Goal: Task Accomplishment & Management: Manage account settings

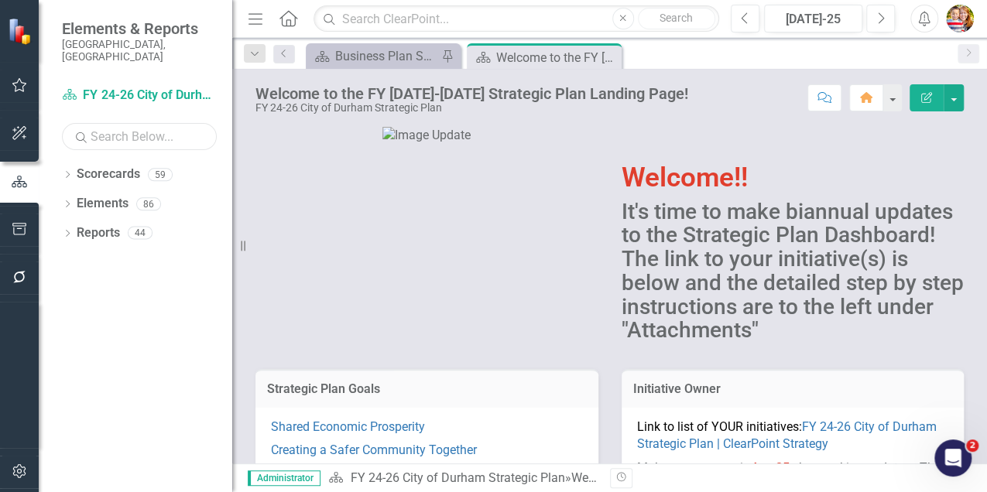
click at [116, 123] on input "text" at bounding box center [139, 136] width 155 height 27
type input "emerg"
click at [66, 172] on icon "Dropdown" at bounding box center [67, 176] width 11 height 9
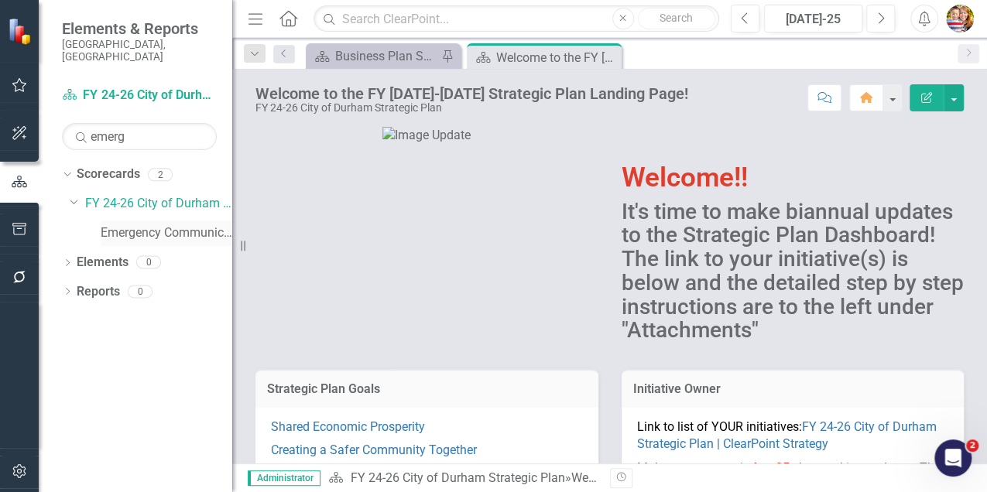
click at [142, 224] on link "Emergency Communications Center" at bounding box center [167, 233] width 132 height 18
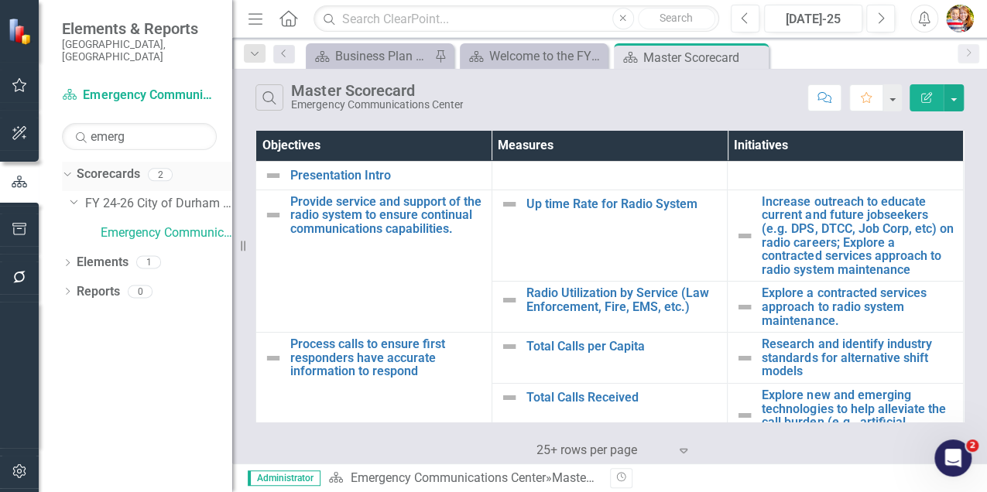
click at [67, 169] on icon "Dropdown" at bounding box center [65, 174] width 9 height 11
click at [67, 201] on icon "Dropdown" at bounding box center [67, 205] width 11 height 9
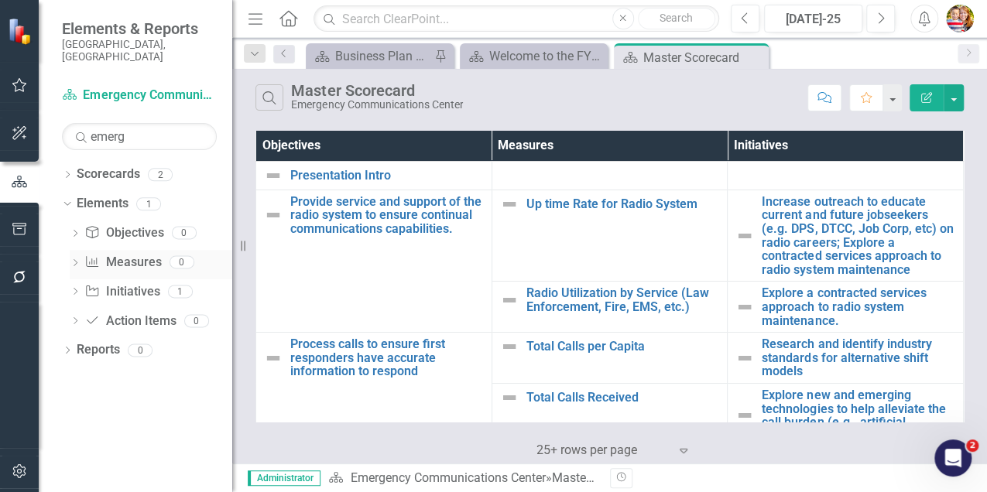
click at [76, 260] on icon "Dropdown" at bounding box center [75, 264] width 11 height 9
drag, startPoint x: 128, startPoint y: 126, endPoint x: 80, endPoint y: 125, distance: 48.0
click at [80, 125] on div "Search emerg" at bounding box center [139, 136] width 155 height 27
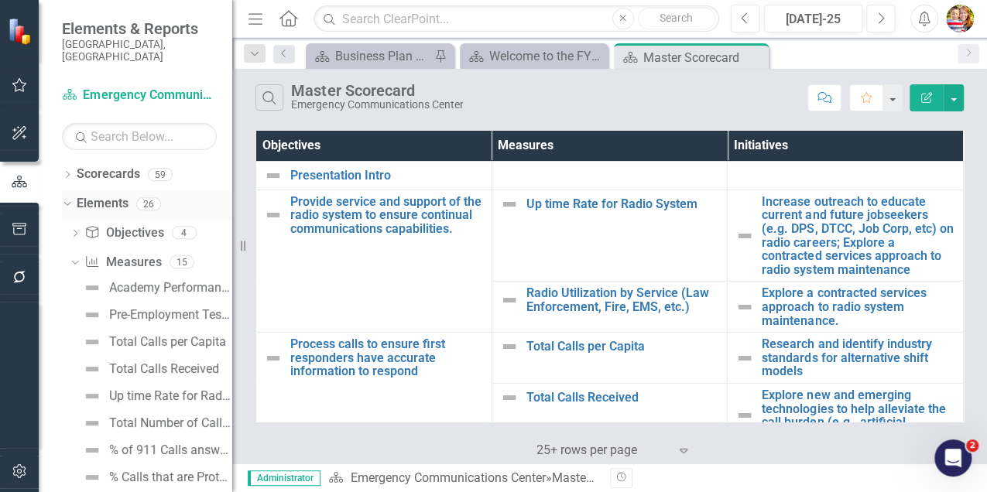
click at [67, 198] on icon "Dropdown" at bounding box center [65, 203] width 9 height 11
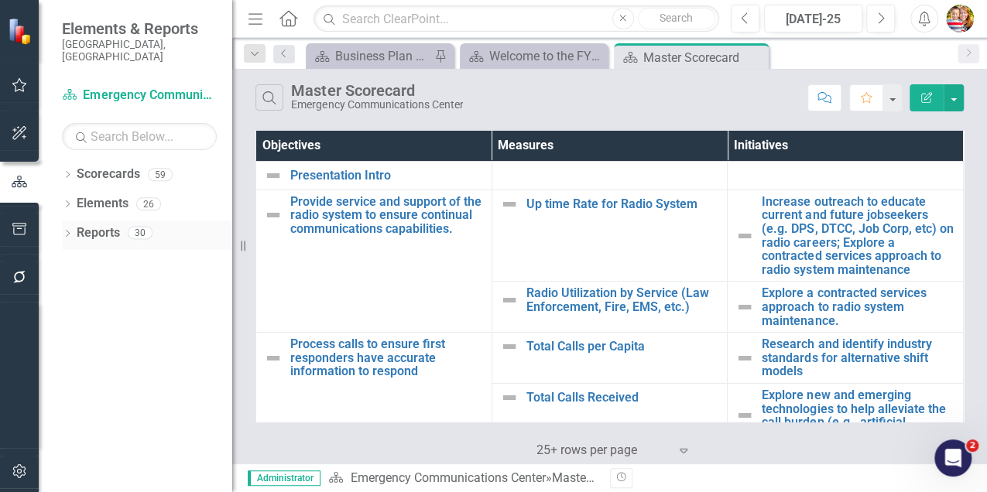
click at [68, 231] on icon "Dropdown" at bounding box center [67, 235] width 11 height 9
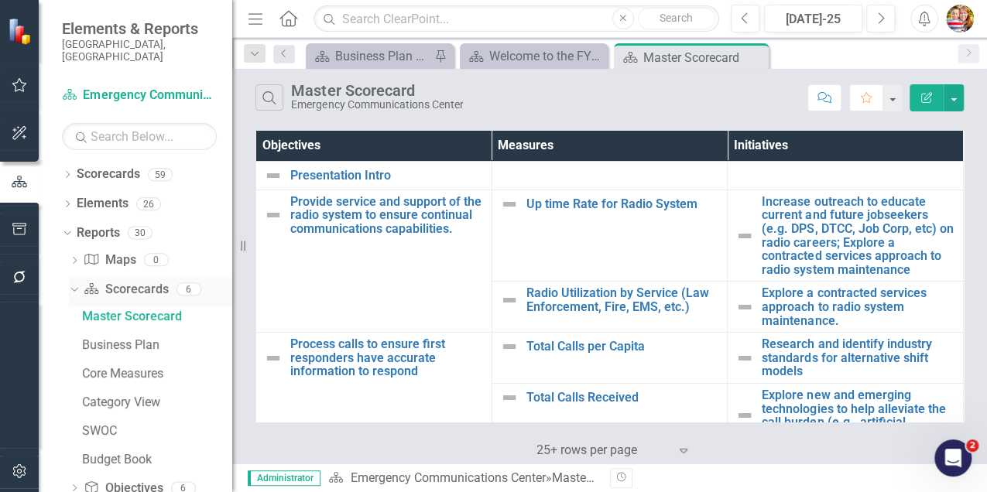
click at [74, 287] on icon at bounding box center [73, 289] width 7 height 4
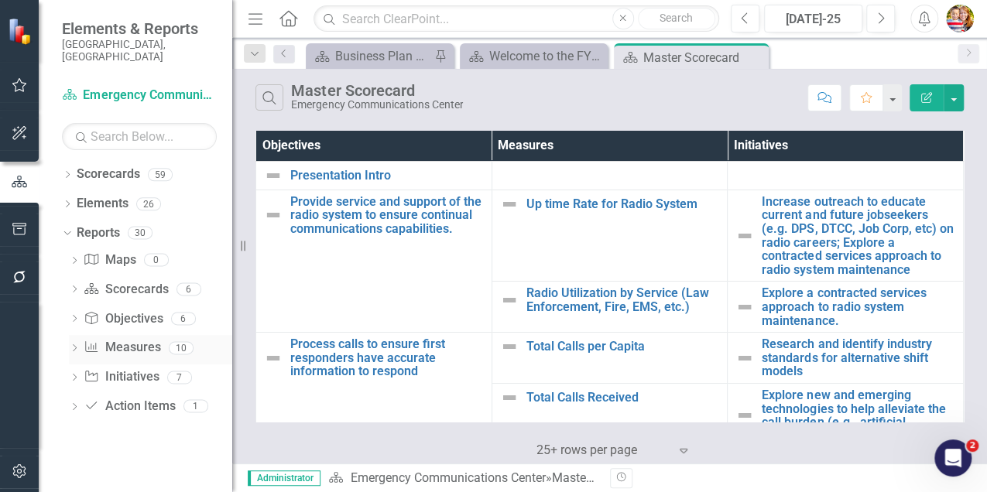
click at [74, 345] on icon "Dropdown" at bounding box center [74, 349] width 11 height 9
click at [135, 368] on div "My Measures" at bounding box center [157, 375] width 150 height 14
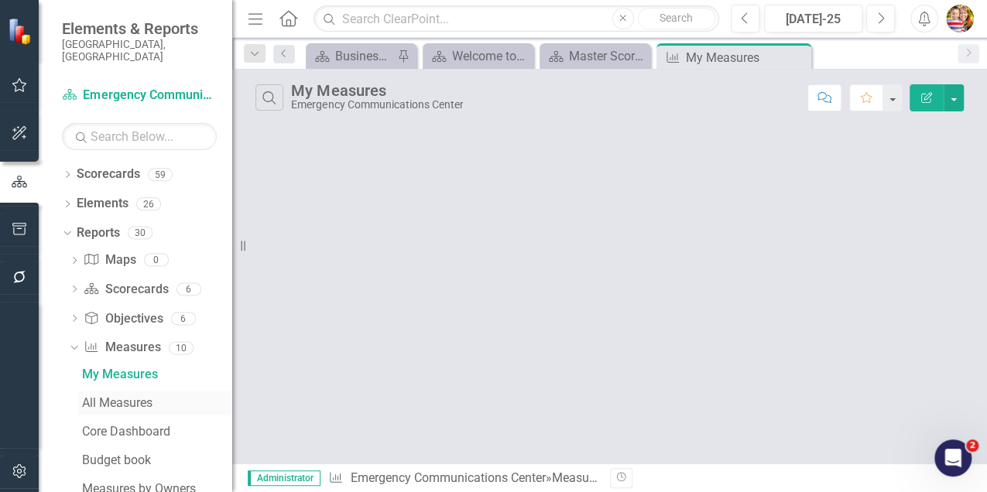
click at [111, 396] on div "All Measures" at bounding box center [157, 403] width 150 height 14
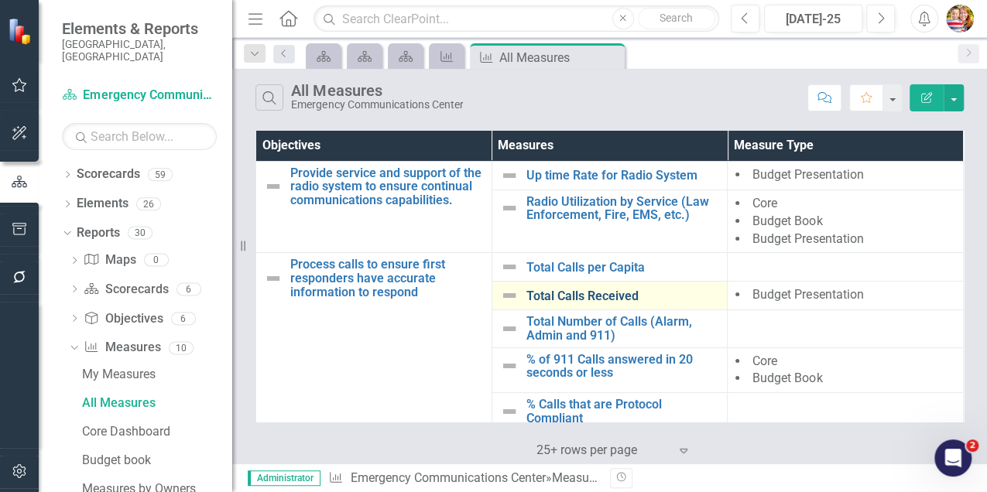
click at [587, 296] on link "Total Calls Received" at bounding box center [622, 296] width 193 height 14
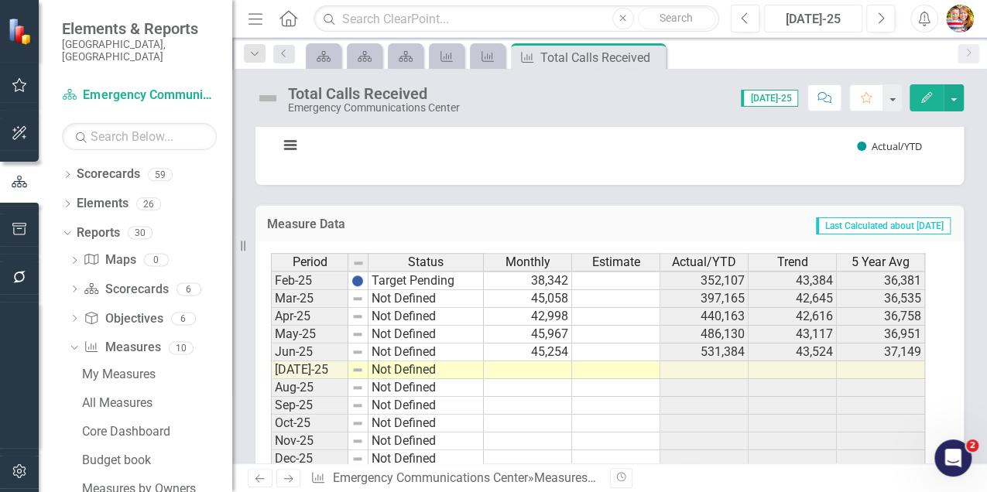
click at [805, 22] on div "[DATE]-25" at bounding box center [813, 19] width 88 height 19
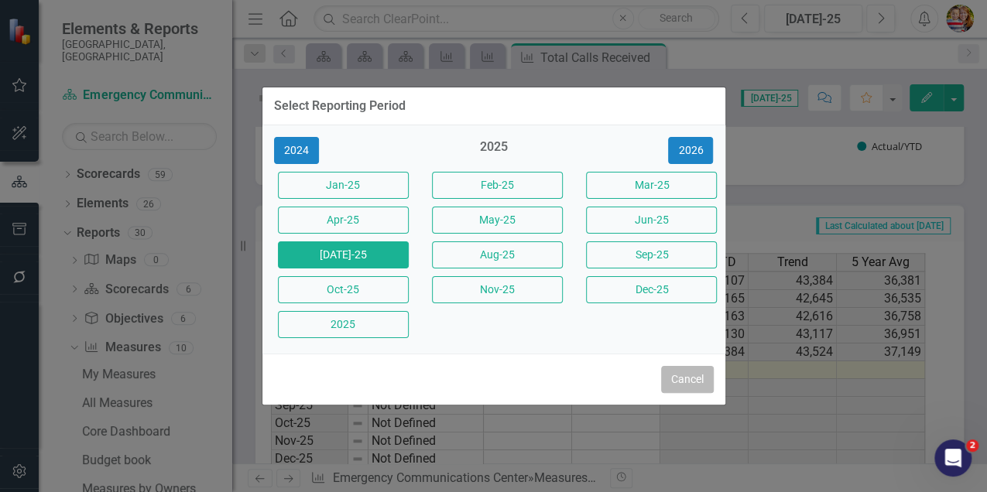
click at [683, 379] on button "Cancel" at bounding box center [687, 379] width 53 height 27
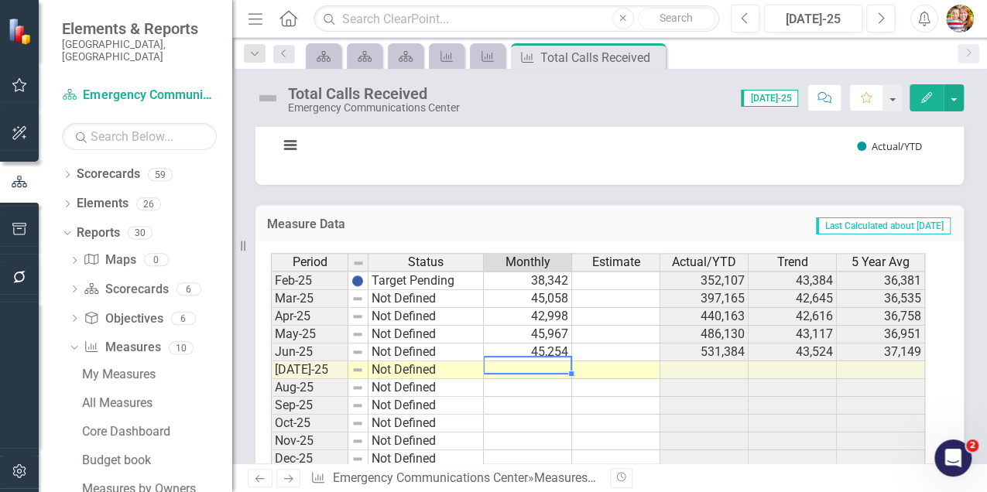
click at [537, 367] on td at bounding box center [528, 370] width 88 height 18
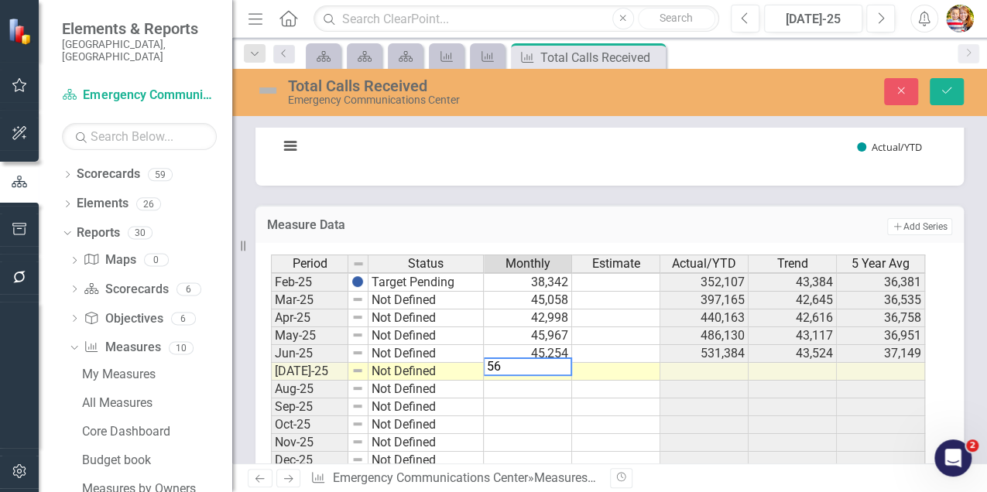
type textarea "56"
click at [512, 382] on td at bounding box center [528, 390] width 88 height 18
type textarea "h"
click at [505, 384] on textarea "h" at bounding box center [527, 384] width 89 height 19
type textarea "78"
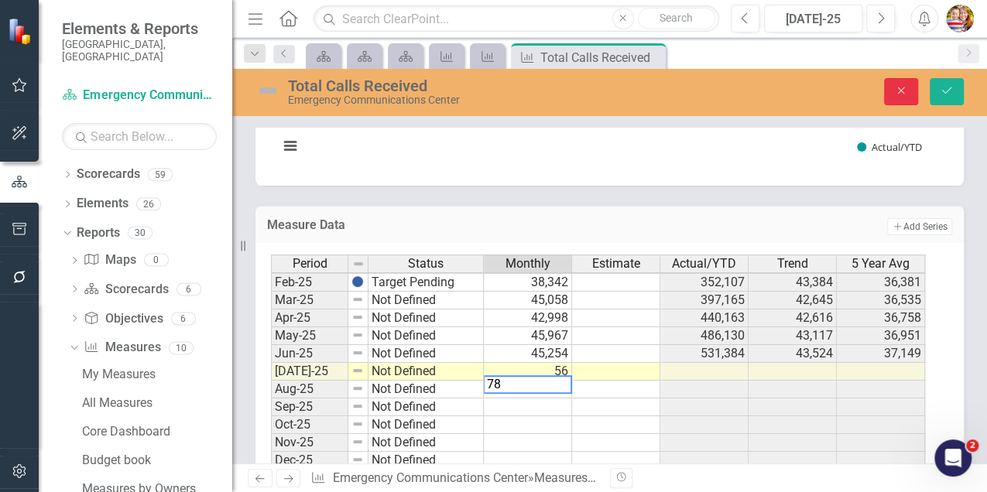
drag, startPoint x: 906, startPoint y: 89, endPoint x: 745, endPoint y: 357, distance: 312.1
click at [906, 89] on icon "Close" at bounding box center [901, 90] width 14 height 11
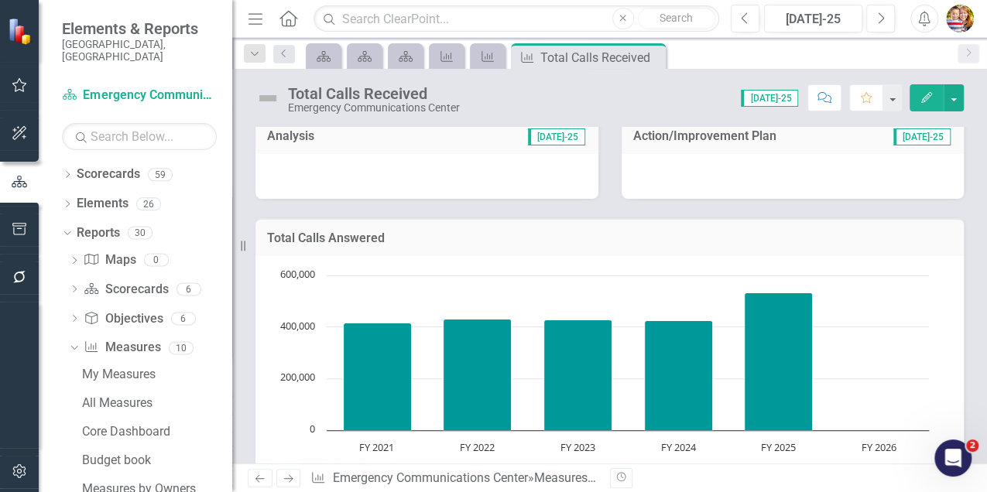
scroll to position [369, 0]
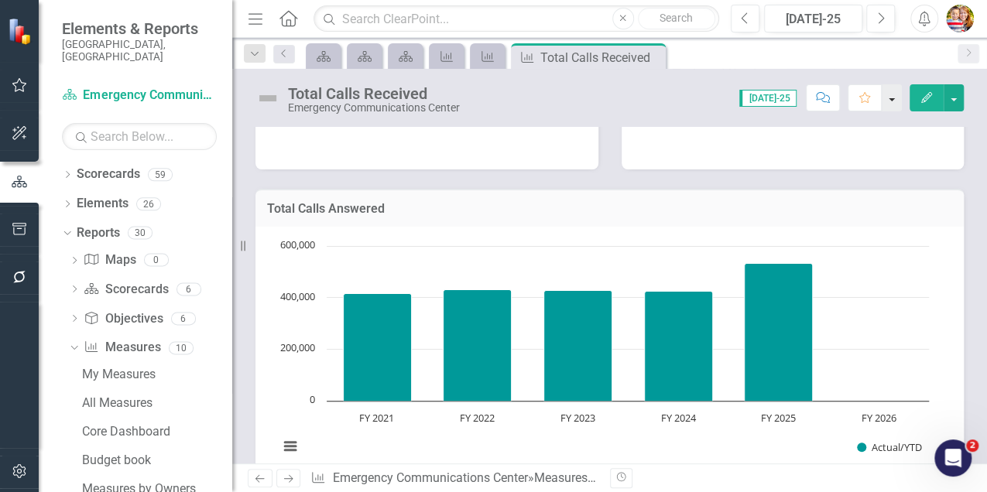
click at [895, 102] on button "button" at bounding box center [892, 97] width 20 height 27
drag, startPoint x: 960, startPoint y: 178, endPoint x: 967, endPoint y: 139, distance: 40.1
click at [960, 178] on div "Total Calls Answered Chart Bar chart with 6 bars. Total Calls Answered (Chart T…" at bounding box center [609, 327] width 731 height 317
click at [957, 103] on button "button" at bounding box center [953, 97] width 20 height 27
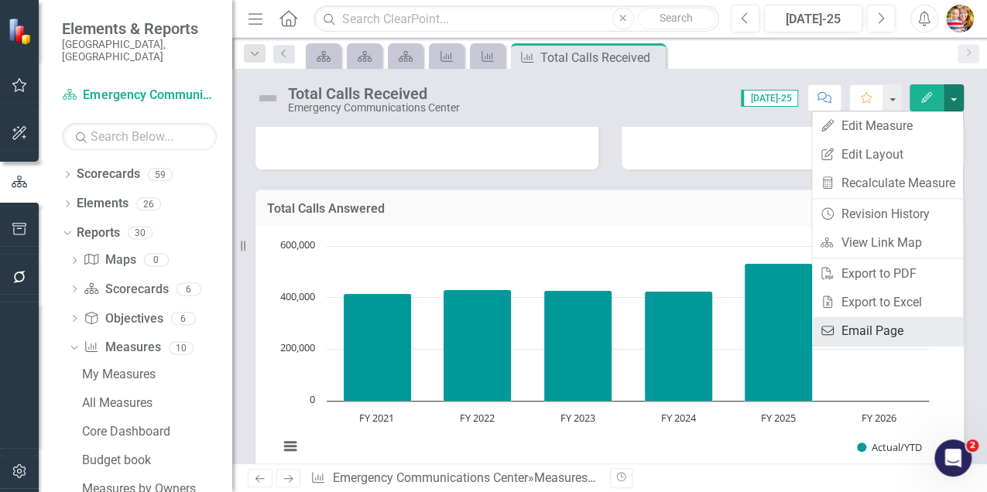
click at [860, 333] on link "Email Email Page" at bounding box center [887, 331] width 151 height 29
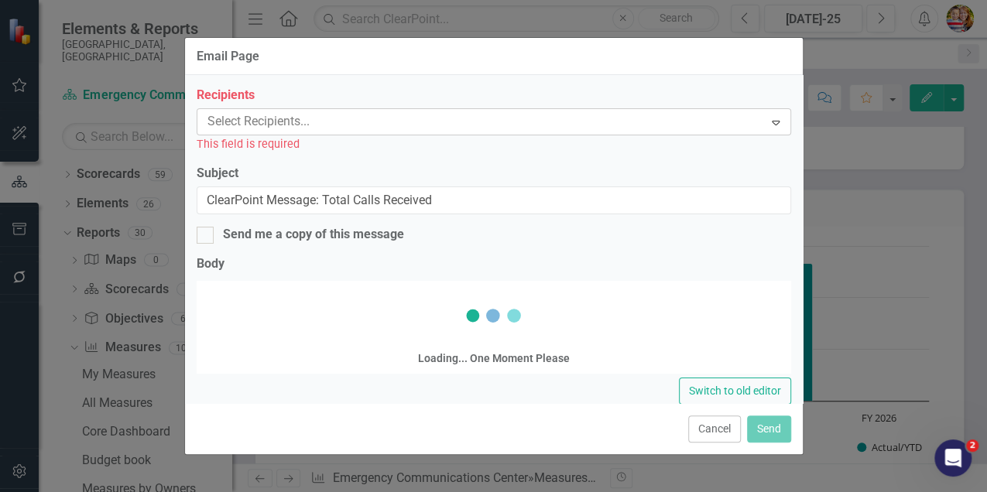
click at [223, 121] on div at bounding box center [482, 121] width 563 height 21
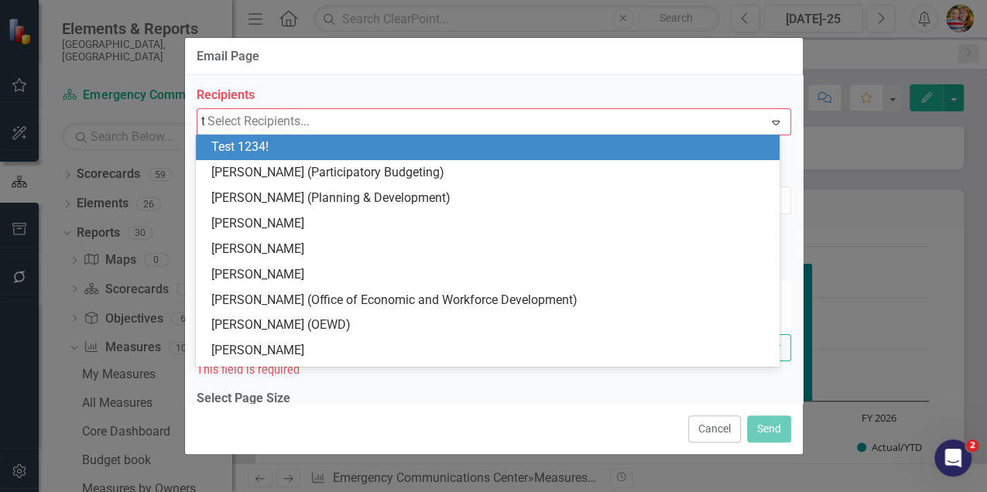
type input "tang"
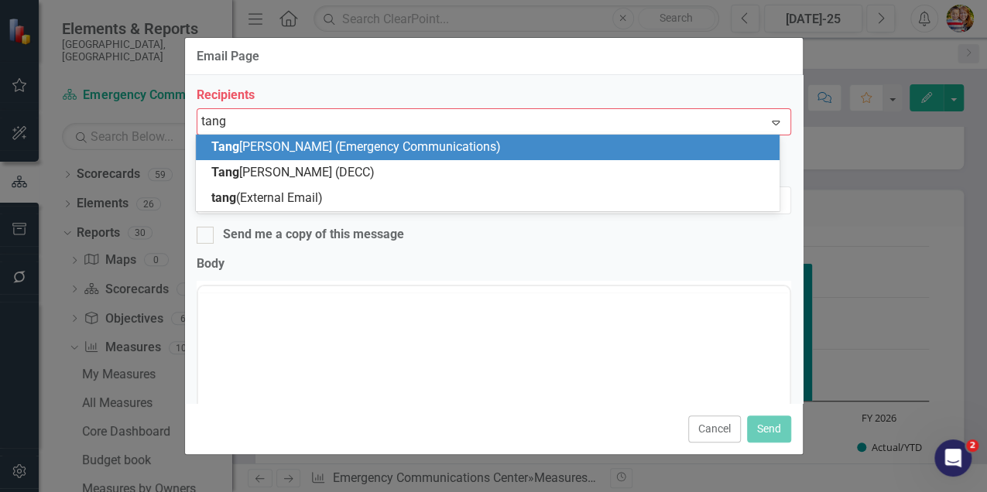
click at [269, 169] on span "[PERSON_NAME] [PERSON_NAME] (DECC)" at bounding box center [292, 172] width 163 height 15
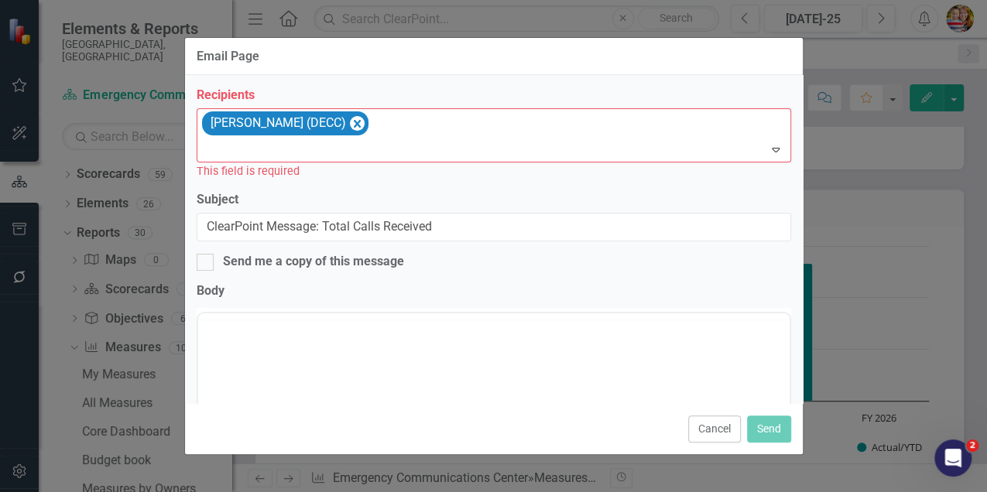
scroll to position [0, 0]
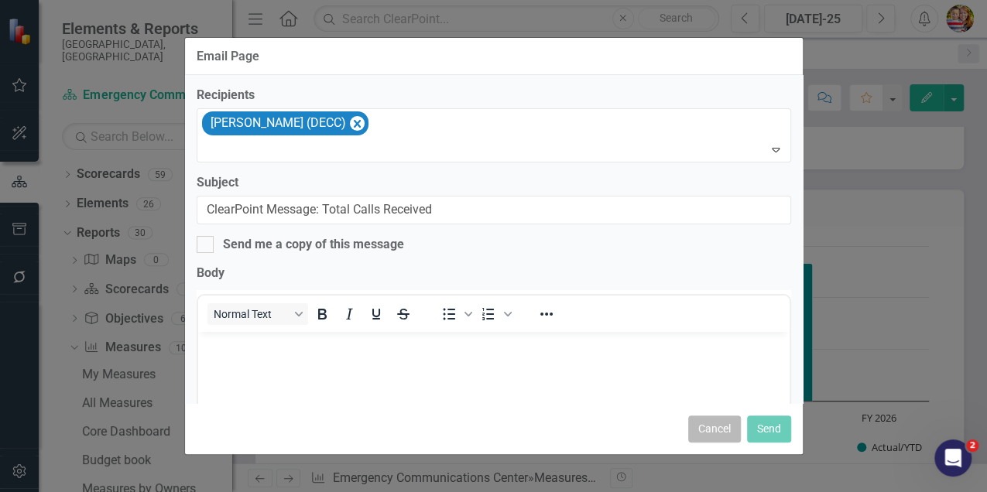
click at [718, 433] on button "Cancel" at bounding box center [714, 429] width 53 height 27
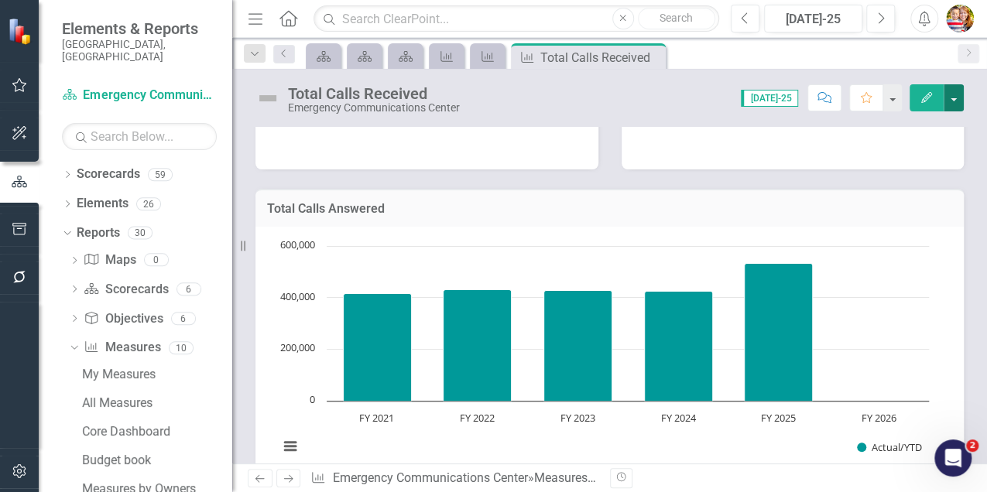
click at [955, 108] on button "button" at bounding box center [953, 97] width 20 height 27
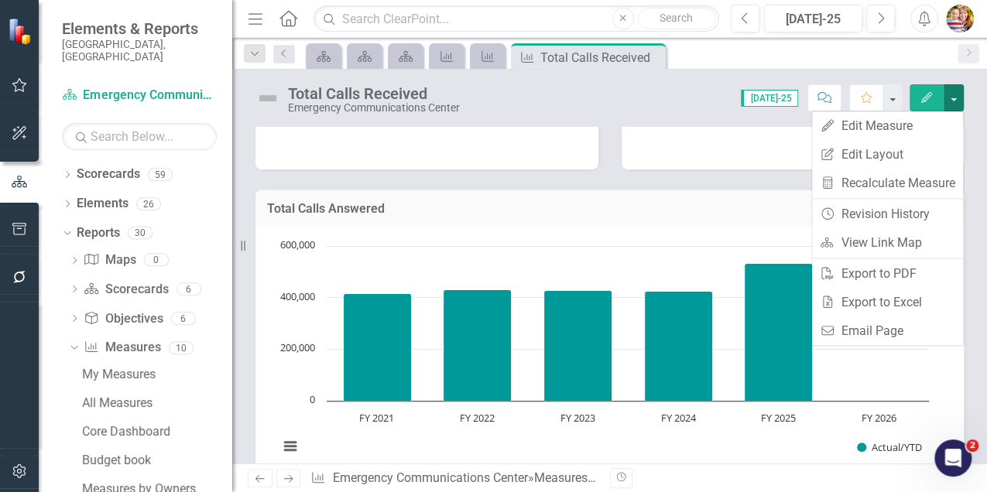
click at [706, 101] on div "Score: 0.00 [DATE]-25 Completed Comment Favorite Edit" at bounding box center [715, 97] width 496 height 26
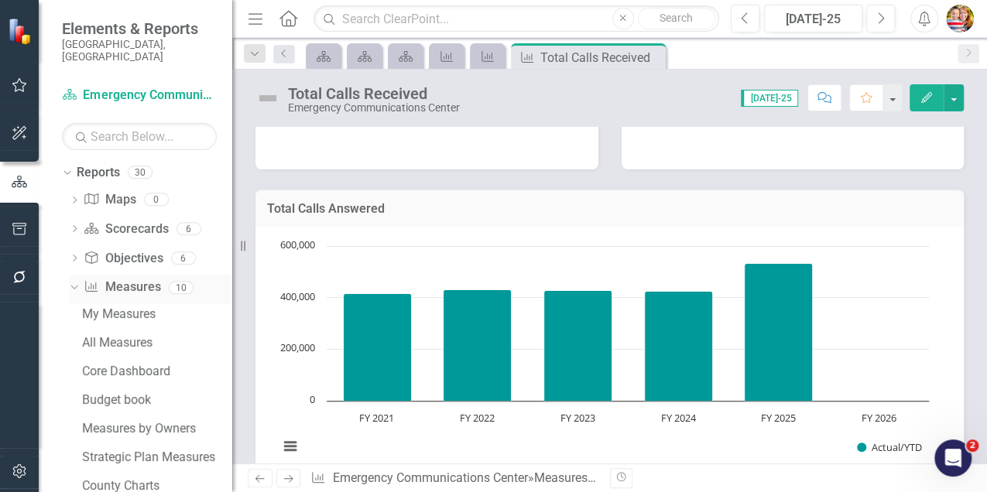
scroll to position [103, 0]
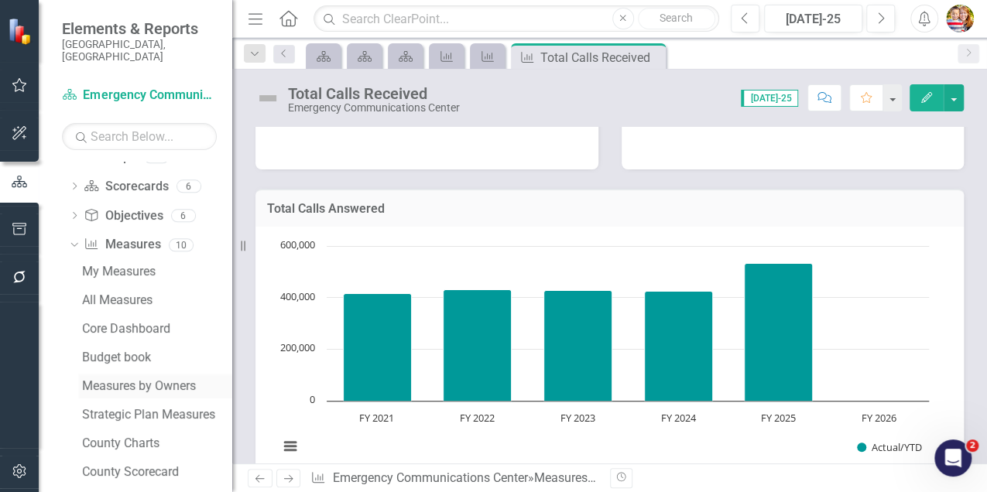
click at [98, 379] on div "Measures by Owners" at bounding box center [157, 386] width 150 height 14
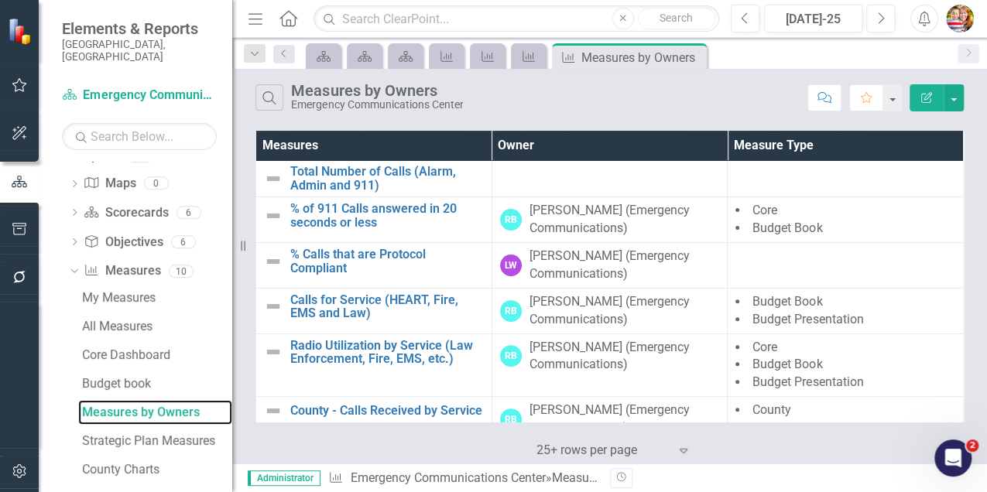
scroll to position [19, 0]
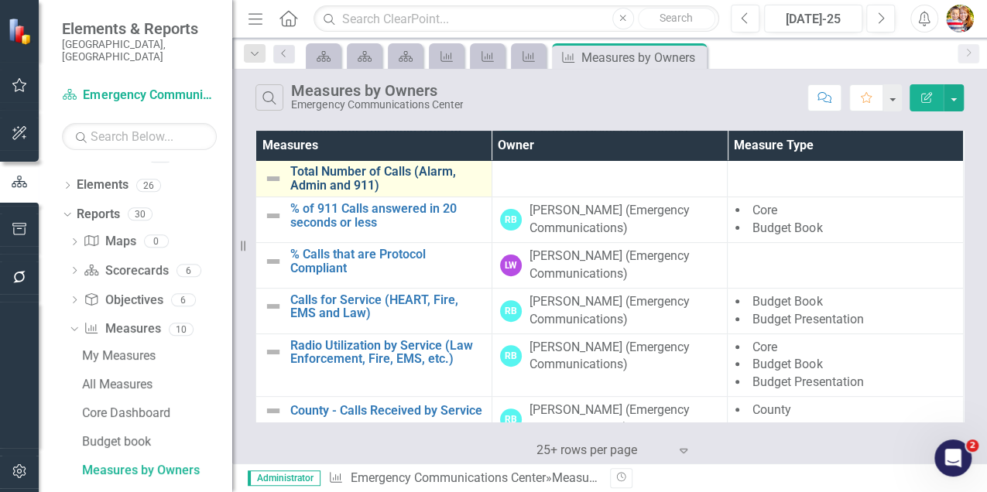
click at [336, 175] on link "Total Number of Calls (Alarm, Admin and 911)" at bounding box center [386, 178] width 193 height 27
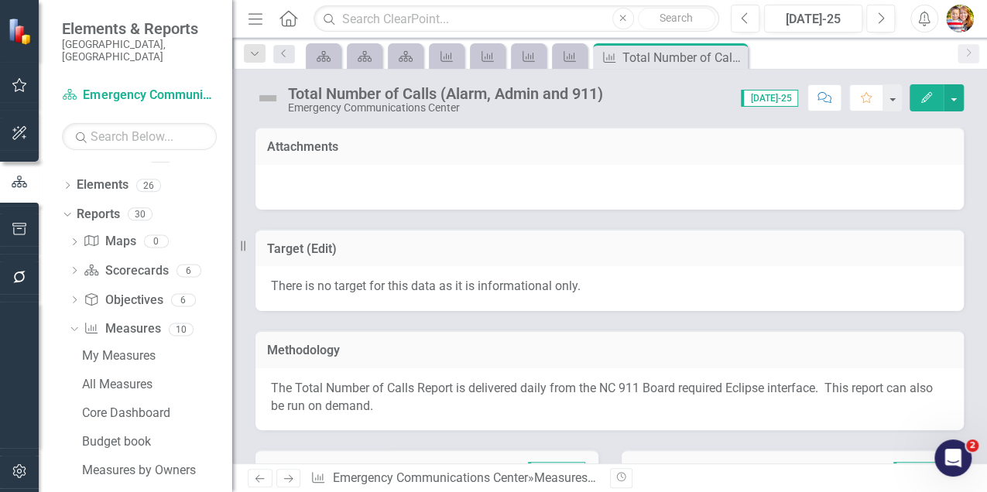
click at [288, 478] on icon "Next" at bounding box center [288, 479] width 13 height 10
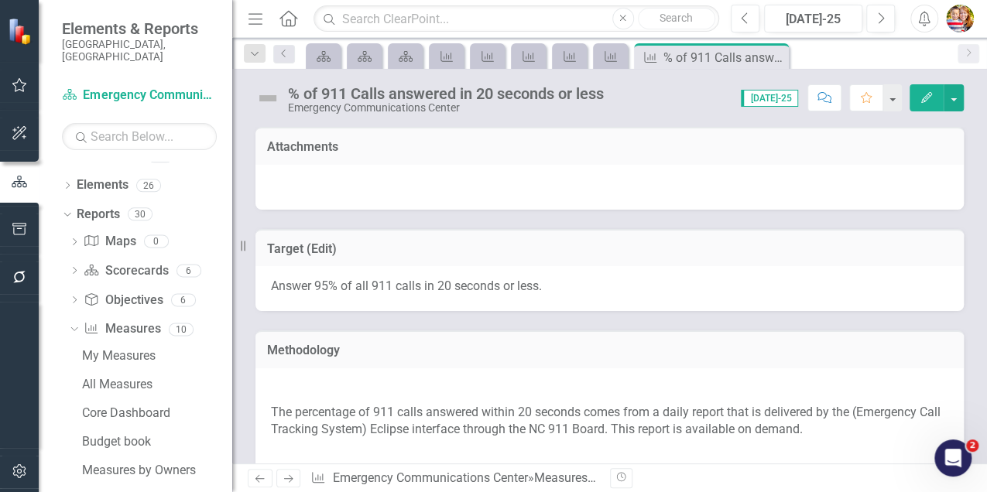
click at [292, 477] on icon "Next" at bounding box center [288, 479] width 13 height 10
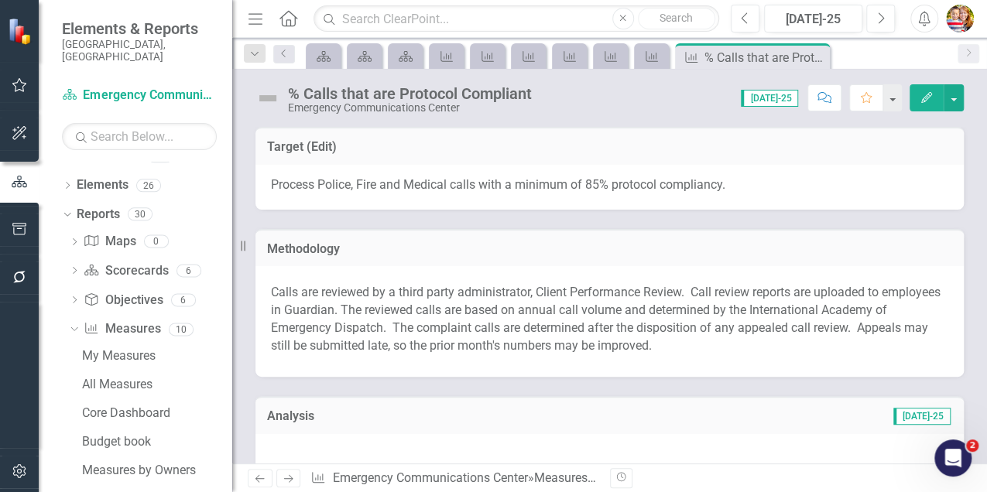
click at [254, 21] on icon "Menu" at bounding box center [255, 18] width 20 height 16
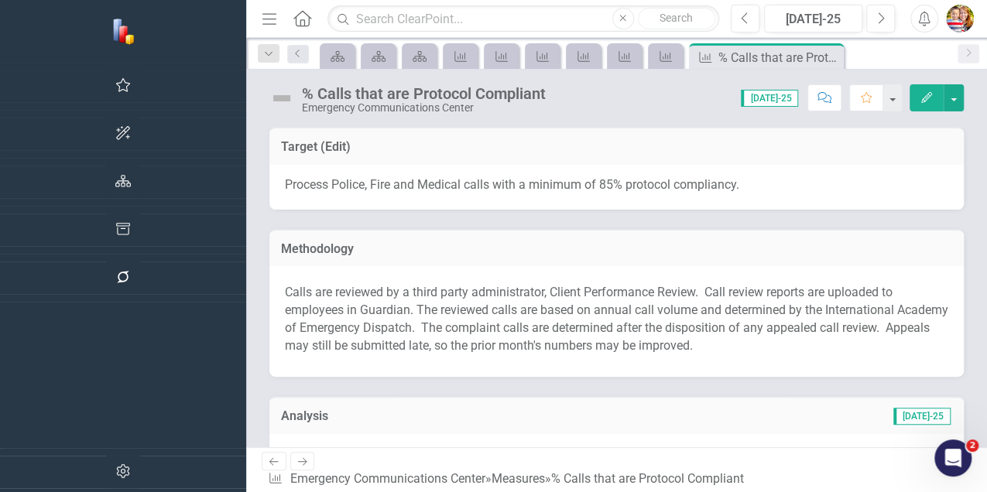
click at [259, 22] on icon "Menu" at bounding box center [269, 18] width 20 height 16
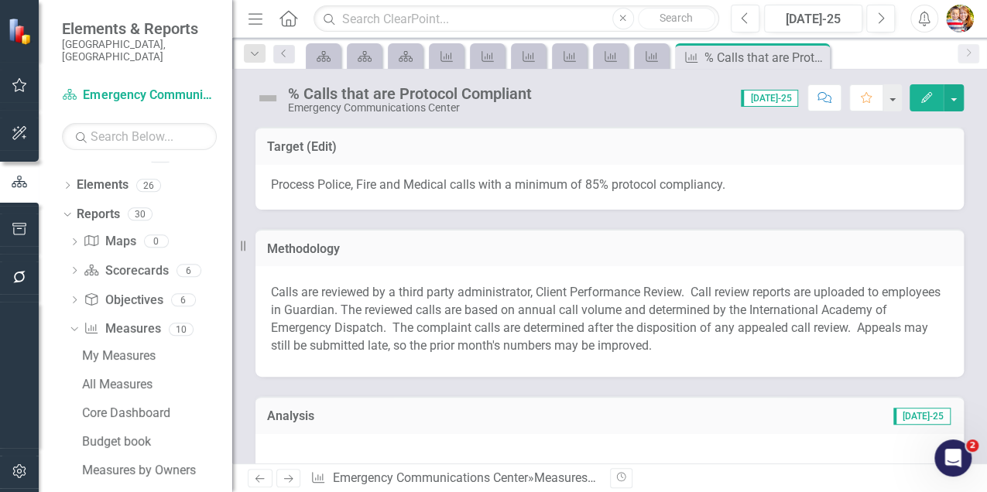
click at [387, 182] on span "Process Police, Fire and Medical calls with a minimum of 85% protocol complianc…" at bounding box center [498, 184] width 454 height 15
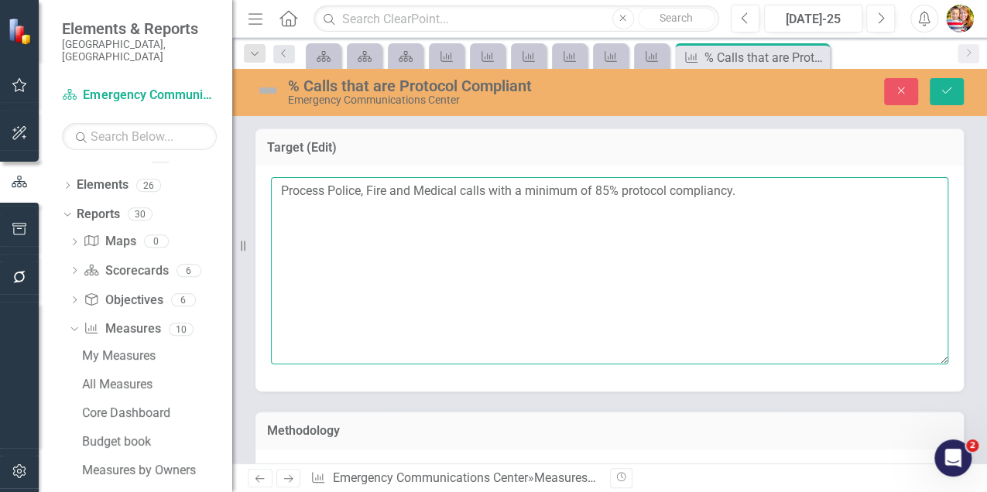
click at [317, 212] on textarea "Process Police, Fire and Medical calls with a minimum of 85% protocol complianc…" at bounding box center [609, 270] width 677 height 187
click at [769, 189] on textarea "Process Police, Fire and Medical calls with a minimum of 85% protocol complianc…" at bounding box center [609, 270] width 677 height 187
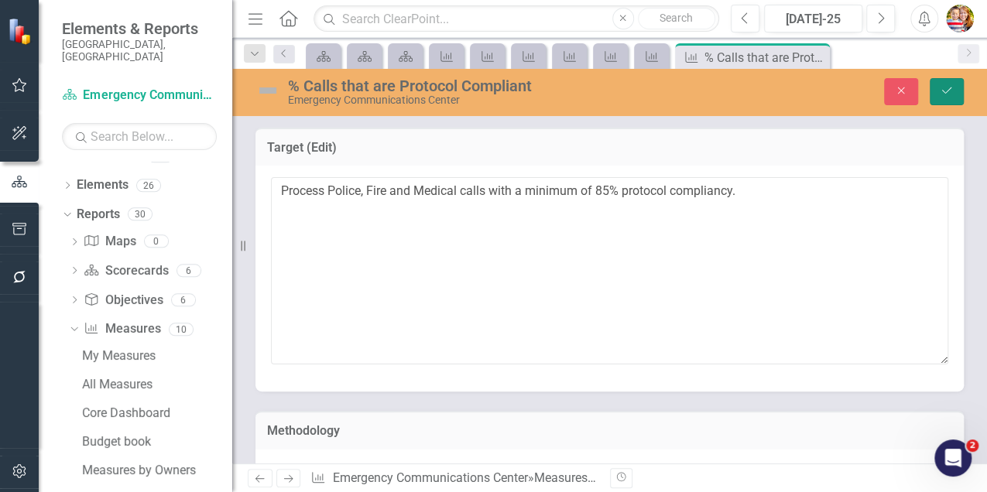
click at [952, 86] on icon "Save" at bounding box center [947, 90] width 14 height 11
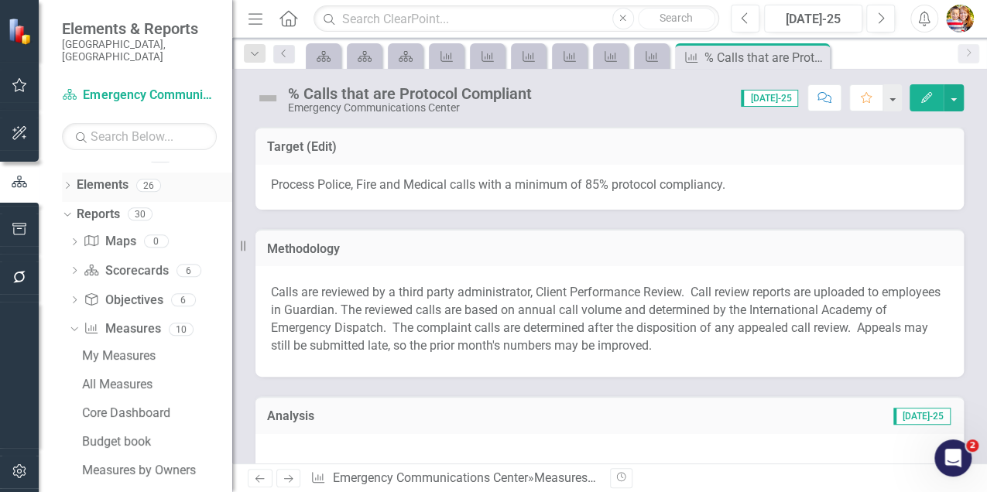
click at [67, 183] on icon "Dropdown" at bounding box center [67, 187] width 11 height 9
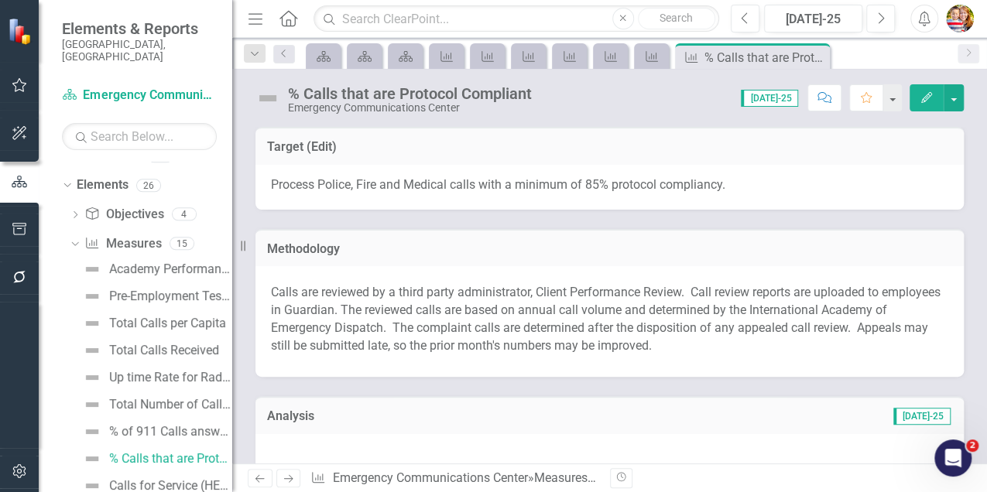
click at [286, 15] on icon "Home" at bounding box center [288, 18] width 20 height 16
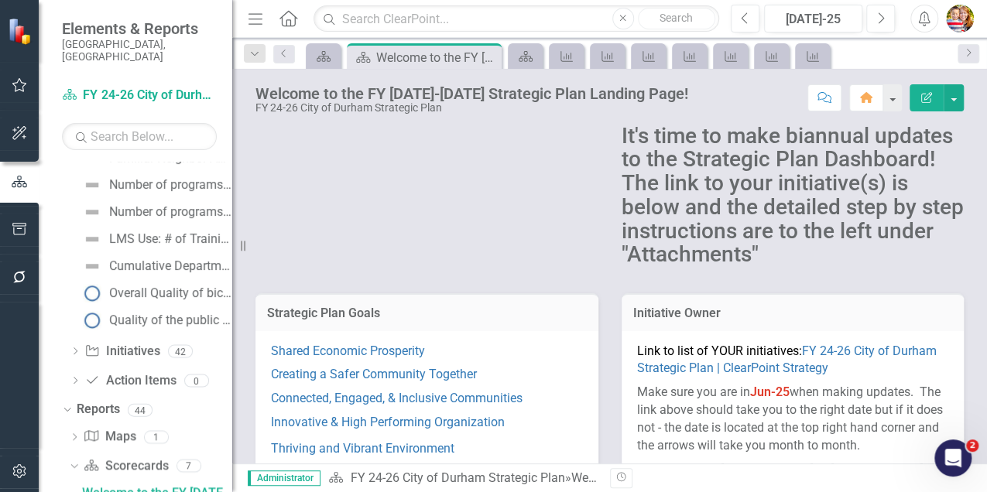
scroll to position [206, 0]
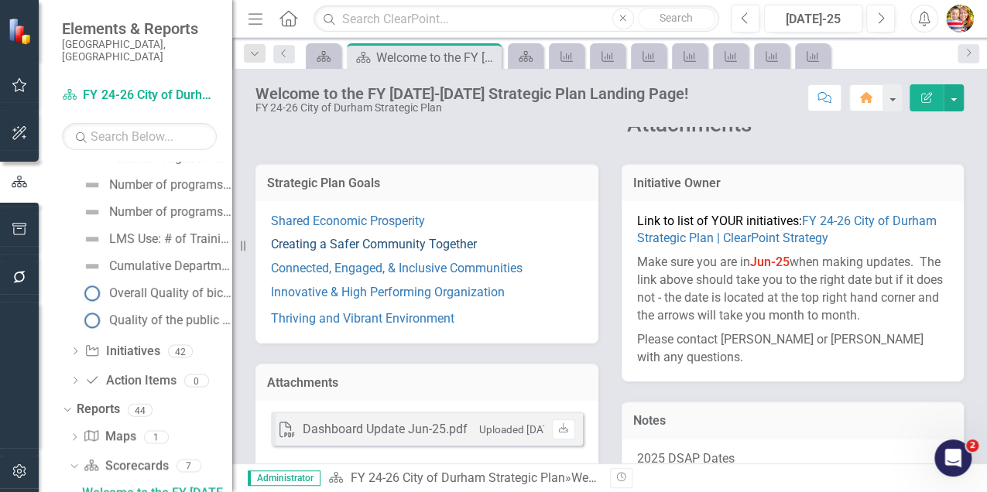
click at [325, 245] on link "Creating a Safer Community Together" at bounding box center [374, 244] width 206 height 15
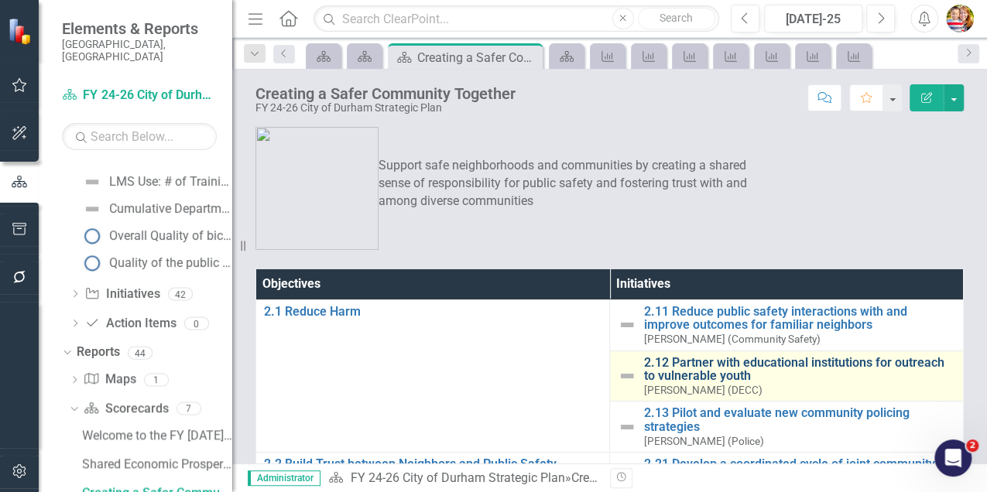
click at [685, 366] on link "2.12 Partner with educational institutions for outreach to vulnerable youth" at bounding box center [799, 369] width 311 height 27
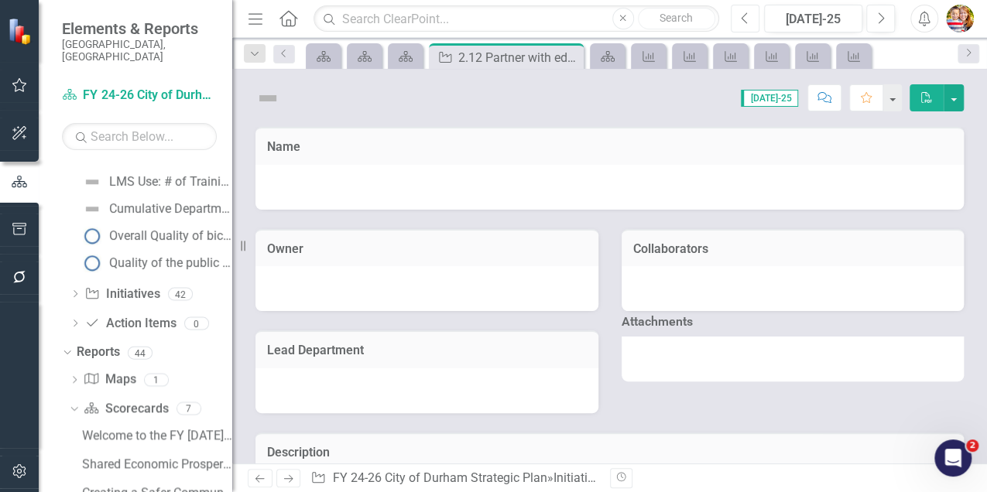
click at [745, 20] on icon "Previous" at bounding box center [745, 19] width 9 height 14
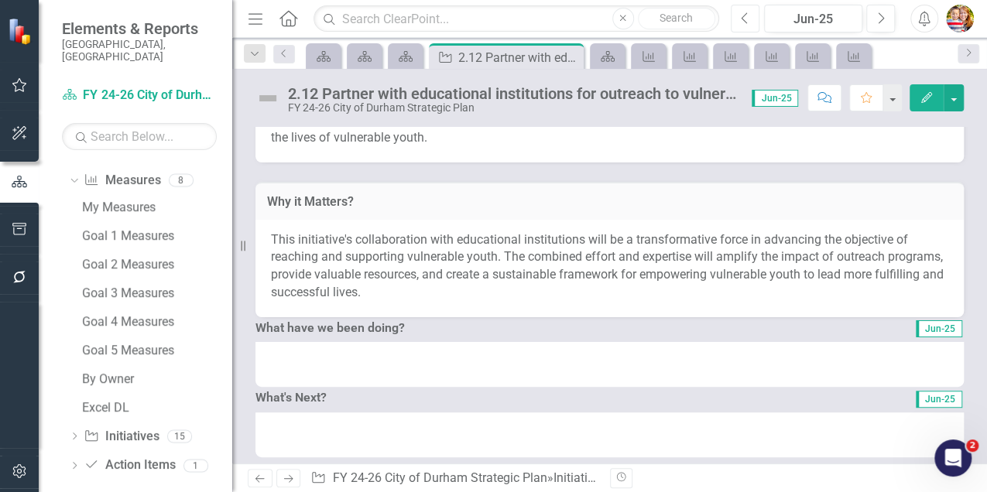
scroll to position [416, 0]
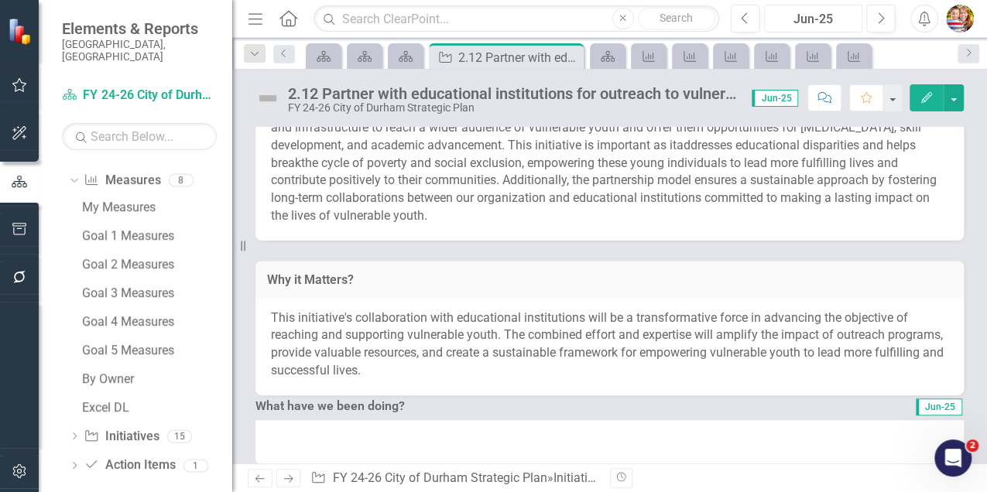
click at [809, 19] on div "Jun-25" at bounding box center [813, 19] width 88 height 19
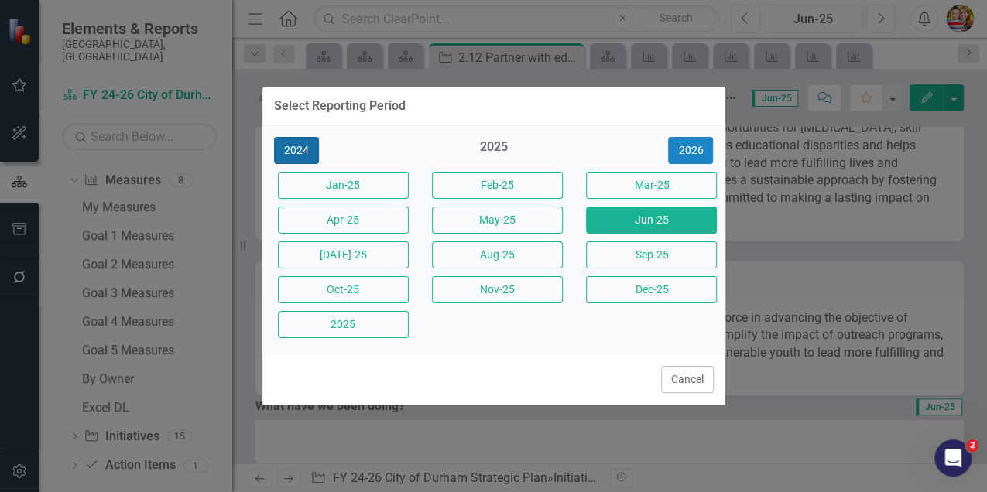
click at [296, 153] on button "2024" at bounding box center [296, 150] width 45 height 27
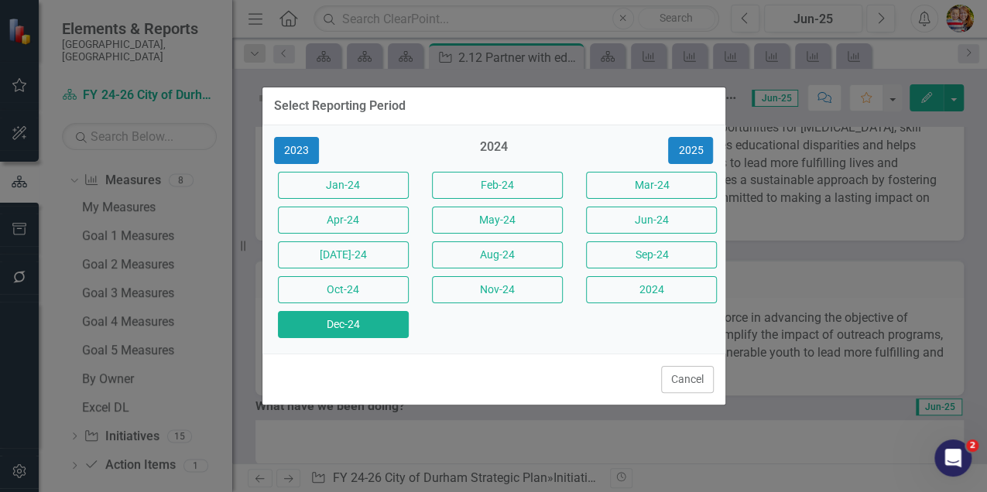
click at [333, 326] on button "Dec-24" at bounding box center [343, 324] width 131 height 27
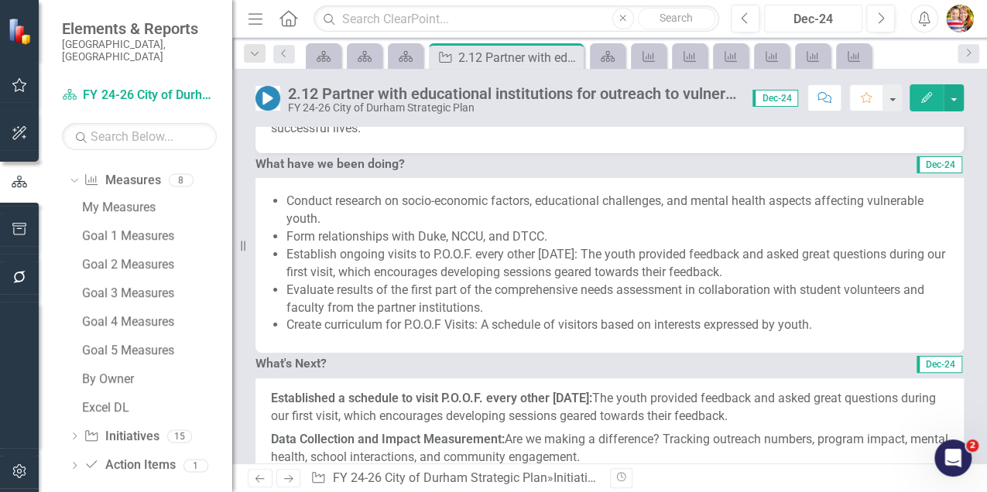
scroll to position [670, 0]
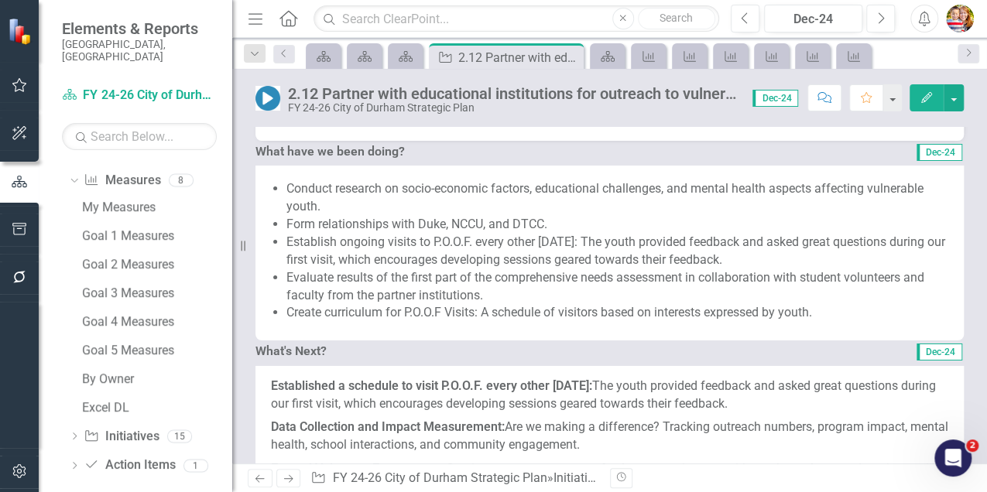
click at [308, 216] on li "Conduct research on socio-economic factors, educational challenges, and mental …" at bounding box center [617, 198] width 662 height 36
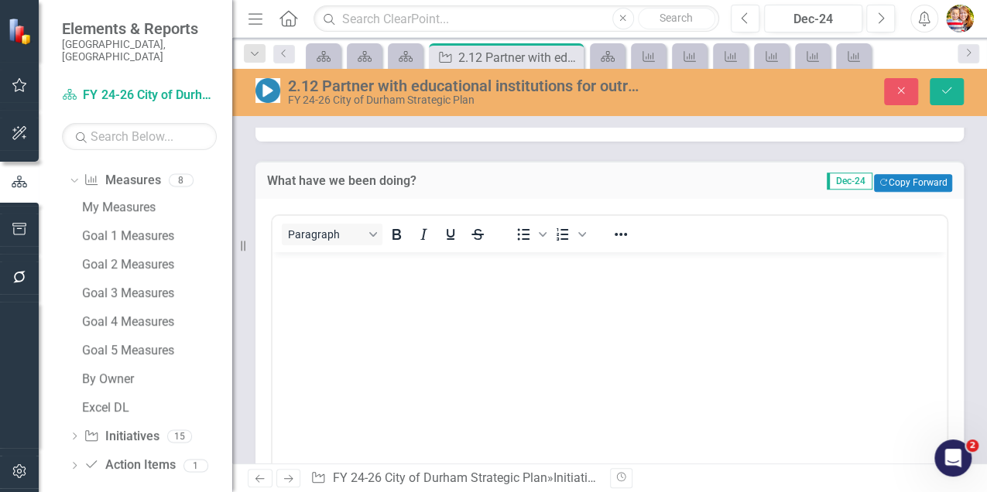
scroll to position [0, 0]
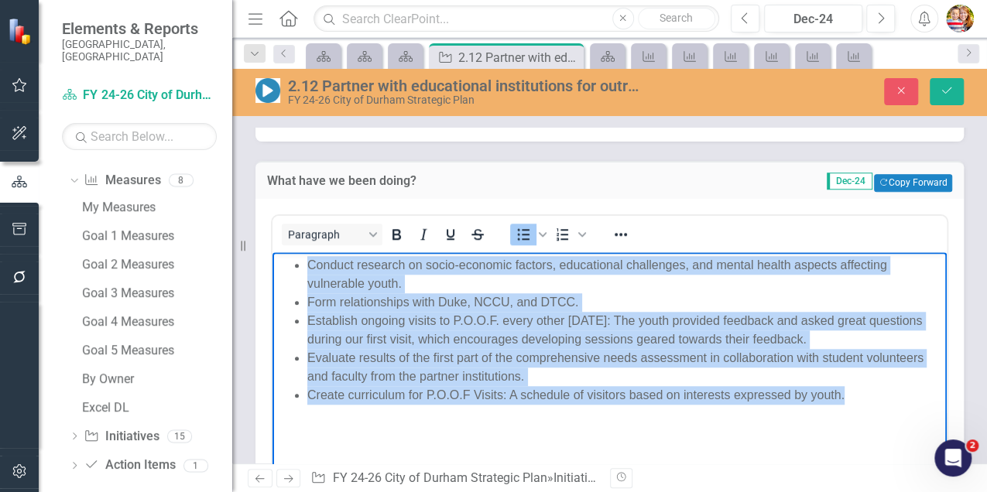
drag, startPoint x: 306, startPoint y: 265, endPoint x: 887, endPoint y: 424, distance: 601.8
click at [887, 424] on body "Conduct research on socio-economic factors, educational challenges, and mental …" at bounding box center [609, 368] width 674 height 232
copy ul "Conduct research on socio-economic factors, educational challenges, and mental …"
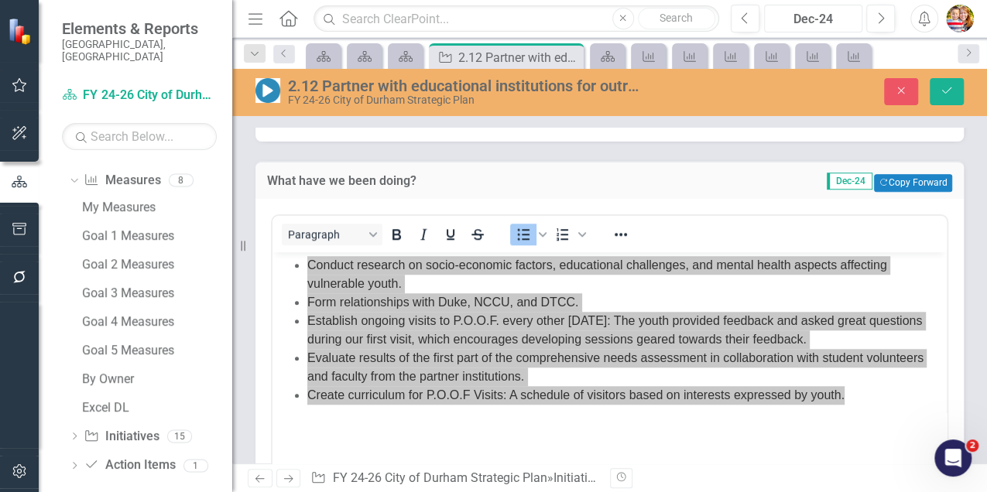
click at [823, 17] on div "Dec-24" at bounding box center [813, 19] width 88 height 19
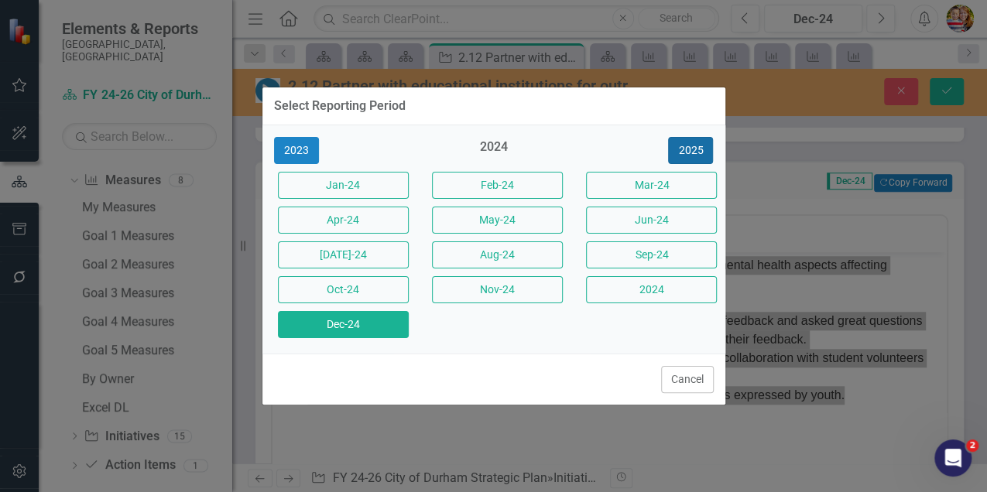
click at [682, 156] on button "2025" at bounding box center [690, 150] width 45 height 27
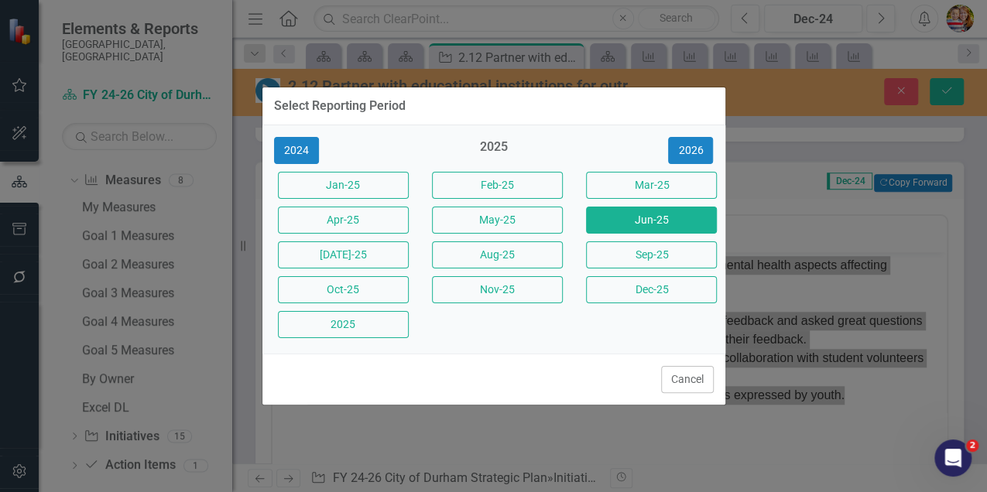
drag, startPoint x: 649, startPoint y: 221, endPoint x: 241, endPoint y: 106, distance: 423.9
click at [649, 221] on button "Jun-25" at bounding box center [651, 220] width 131 height 27
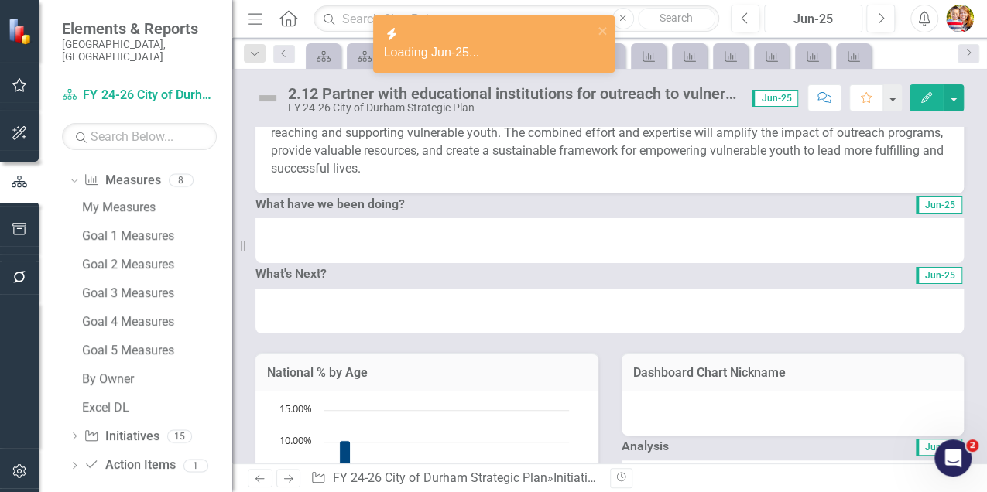
scroll to position [619, 0]
click at [300, 262] on div at bounding box center [609, 239] width 708 height 45
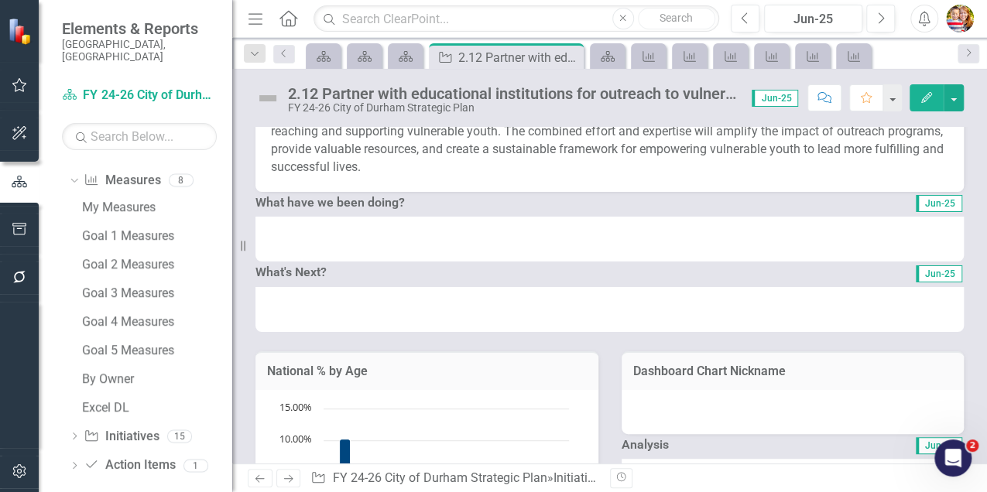
click at [300, 262] on div at bounding box center [609, 239] width 708 height 45
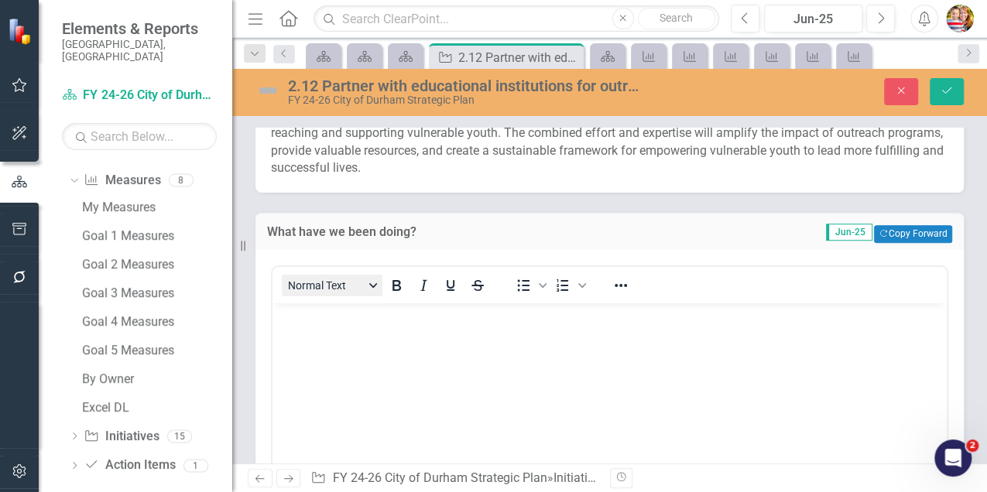
scroll to position [0, 0]
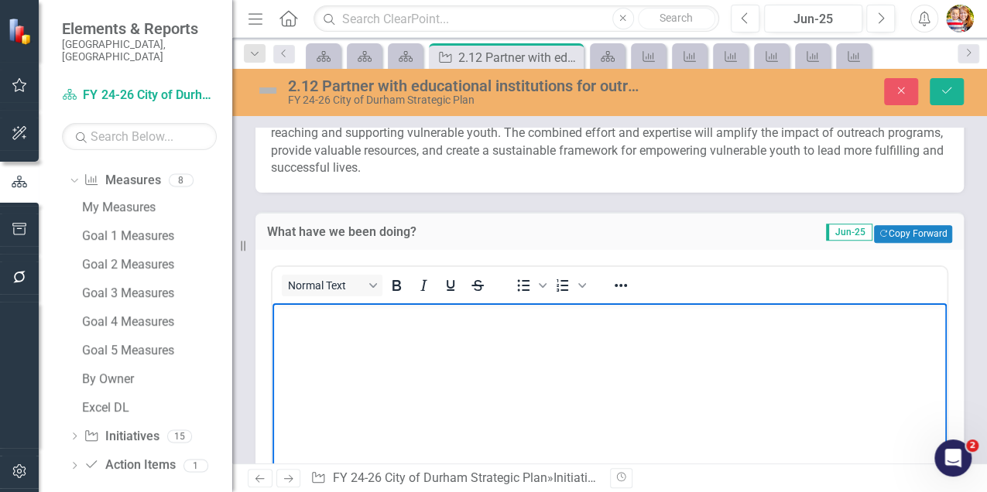
click at [315, 332] on body "Rich Text Area. Press ALT-0 for help." at bounding box center [609, 419] width 674 height 232
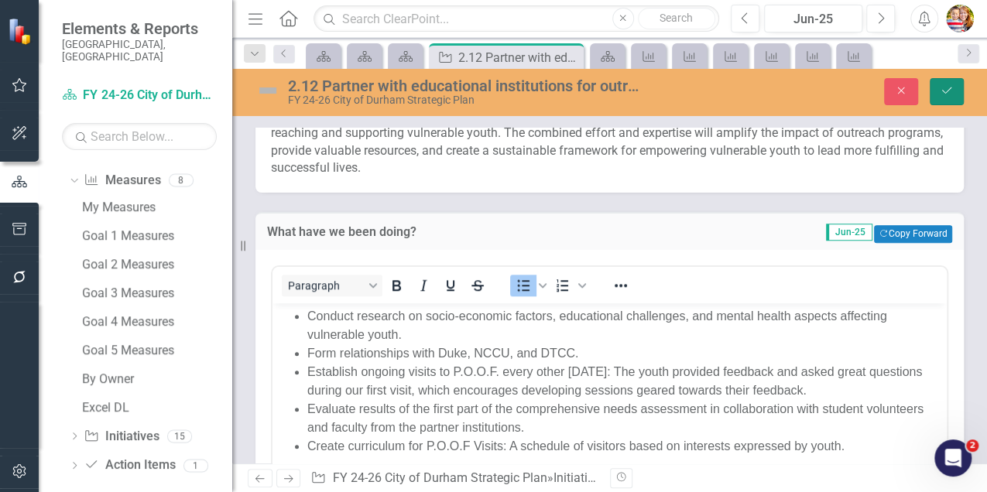
click at [947, 89] on icon "Save" at bounding box center [947, 90] width 14 height 11
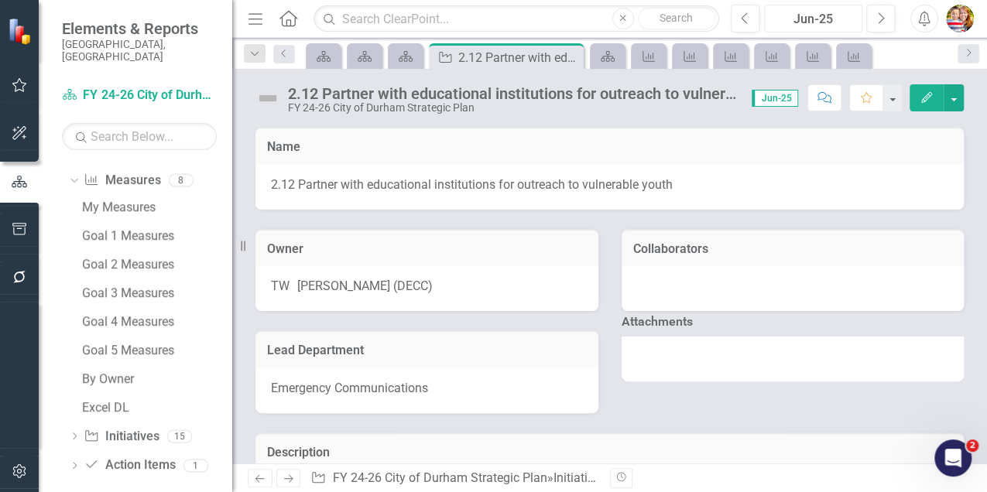
click at [811, 19] on div "Jun-25" at bounding box center [813, 19] width 88 height 19
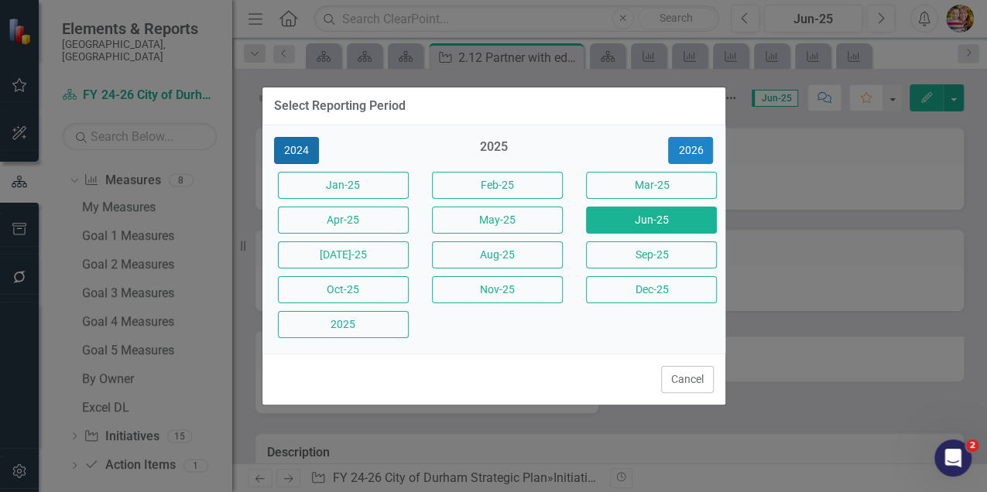
click at [301, 151] on button "2024" at bounding box center [296, 150] width 45 height 27
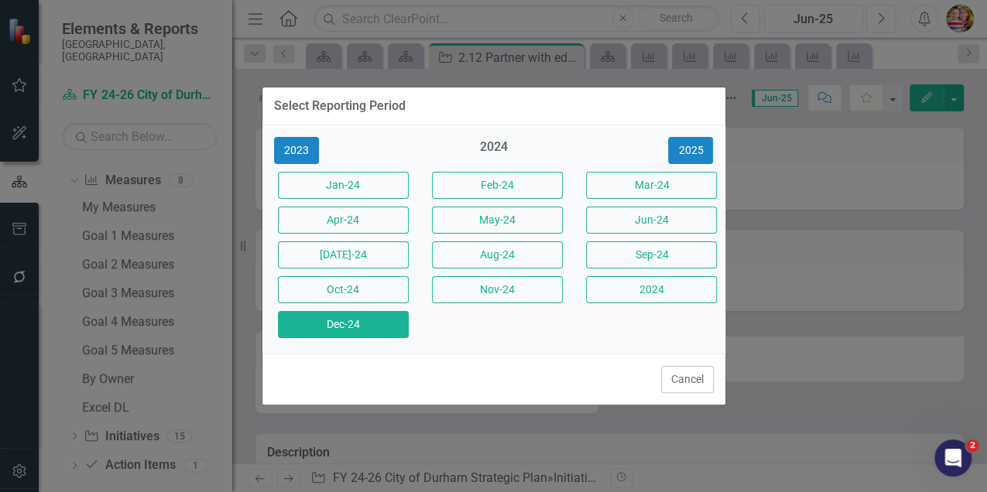
click at [345, 324] on button "Dec-24" at bounding box center [343, 324] width 131 height 27
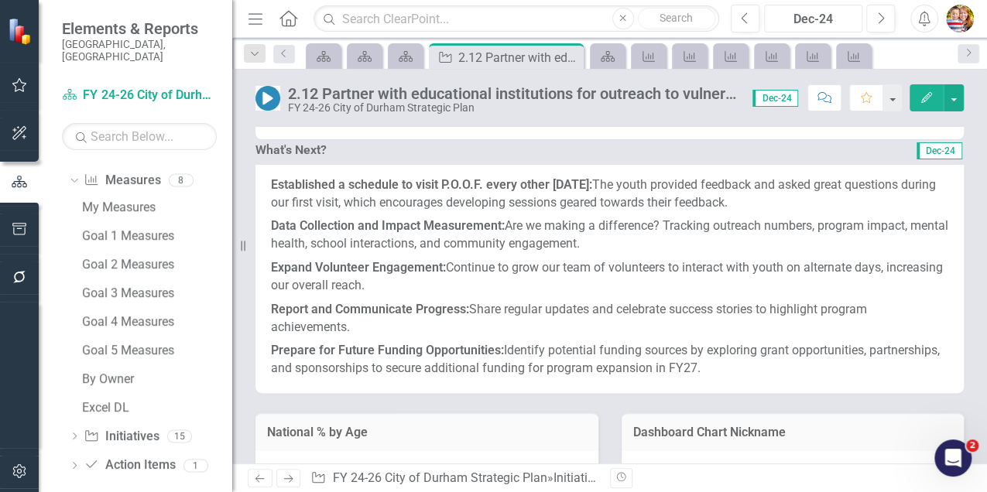
scroll to position [877, 0]
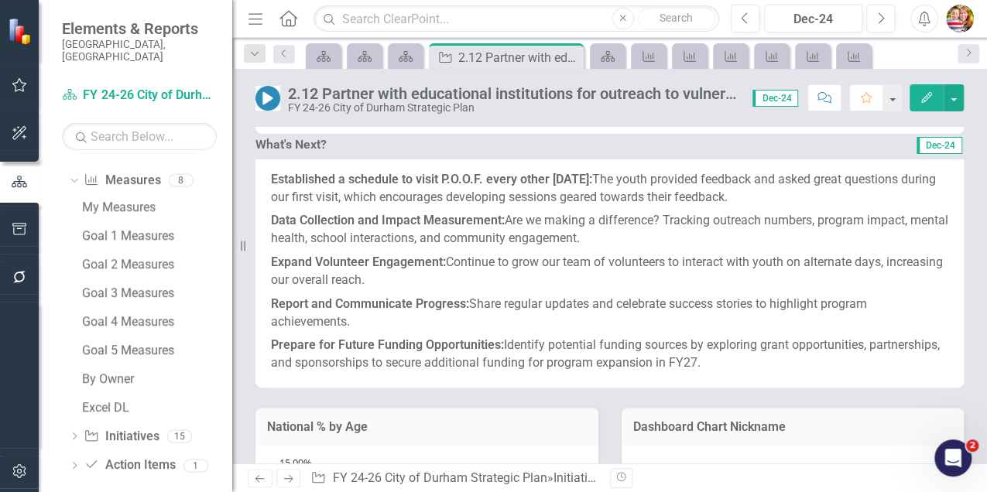
click at [333, 210] on p "Established a schedule to visit P.O.O.F. every other [DATE]: The youth provided…" at bounding box center [609, 190] width 677 height 39
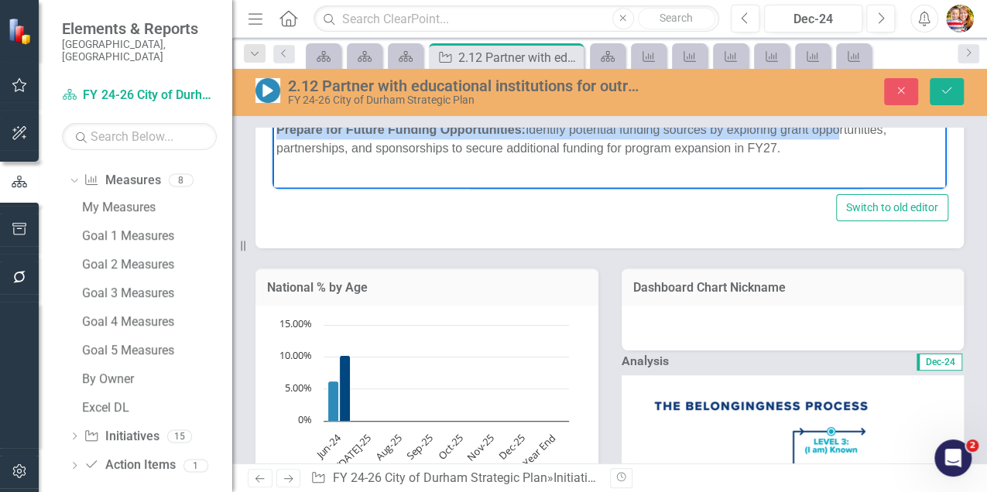
scroll to position [1201, 0]
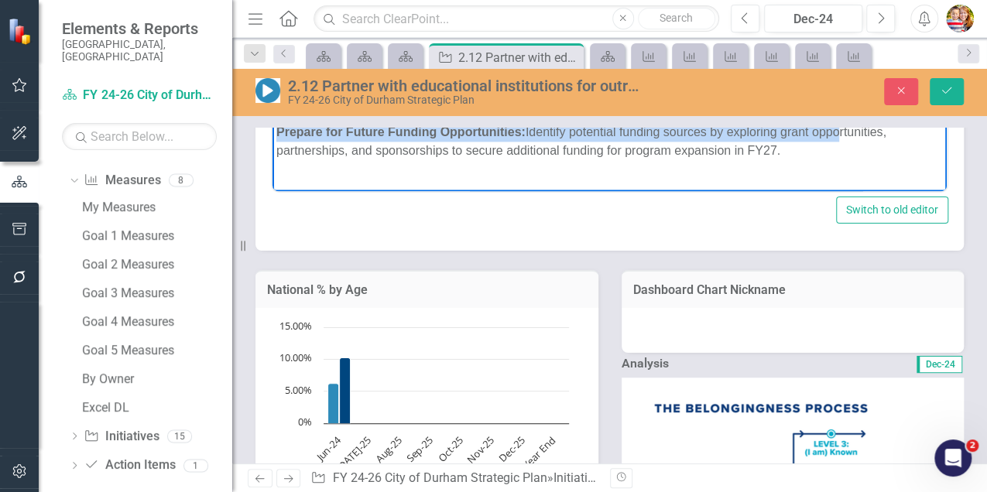
drag, startPoint x: 279, startPoint y: -67, endPoint x: 845, endPoint y: 173, distance: 615.2
click at [845, 175] on body "Established a schedule to visit P.O.O.F. every other [DATE]: The youth provided…" at bounding box center [609, 49] width 674 height 255
copy body "Established a schedule to visit P.O.O.F. every other [DATE]: The youth provided…"
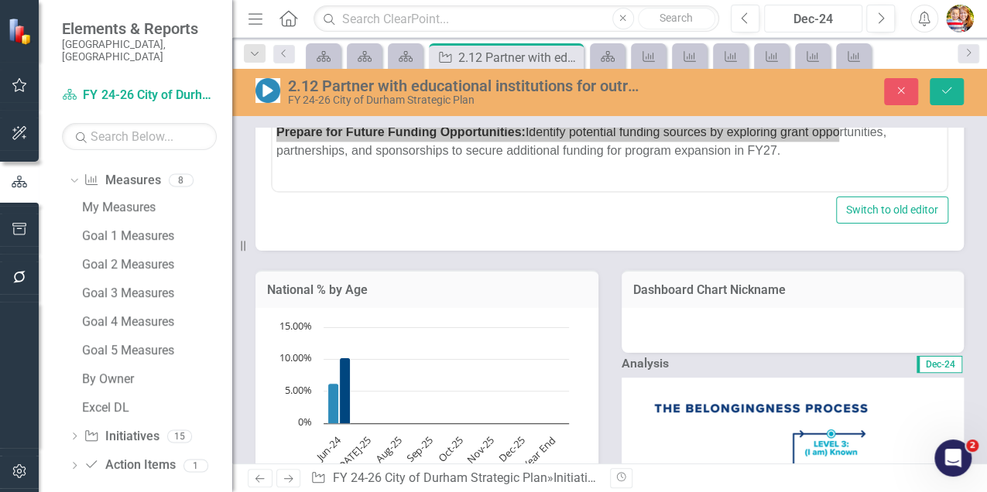
click at [811, 15] on div "Dec-24" at bounding box center [813, 19] width 88 height 19
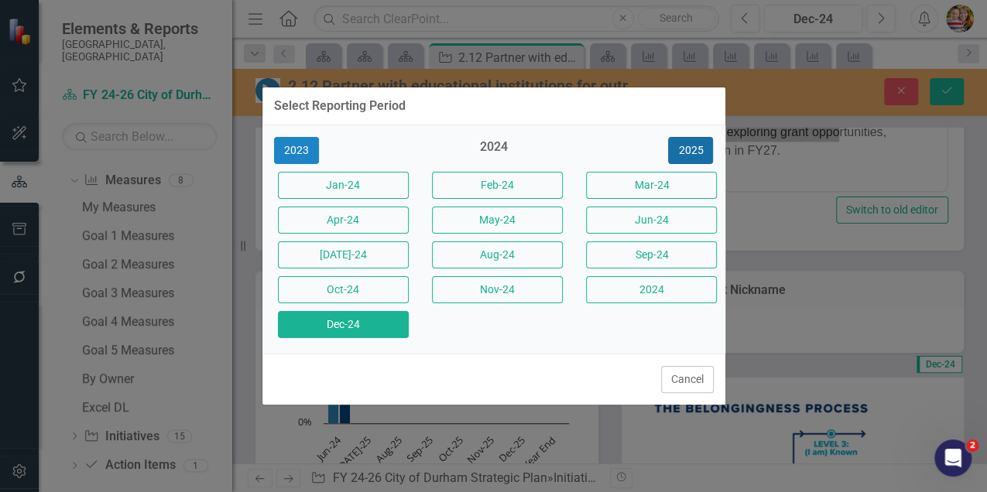
click at [685, 146] on button "2025" at bounding box center [690, 150] width 45 height 27
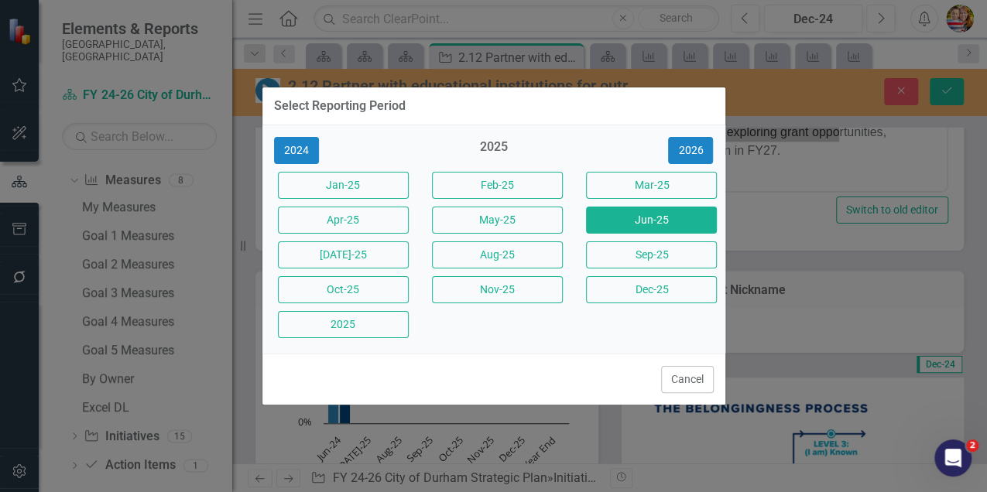
click at [652, 221] on button "Jun-25" at bounding box center [651, 220] width 131 height 27
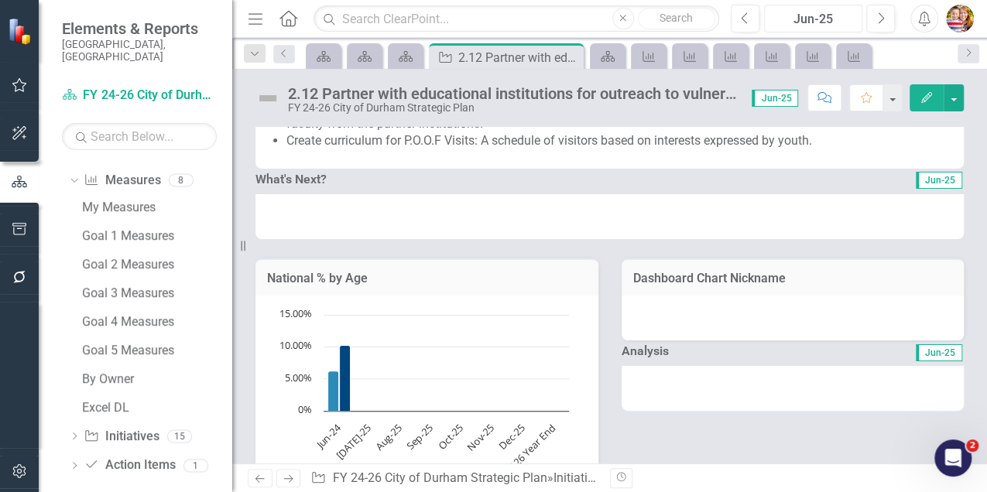
scroll to position [877, 0]
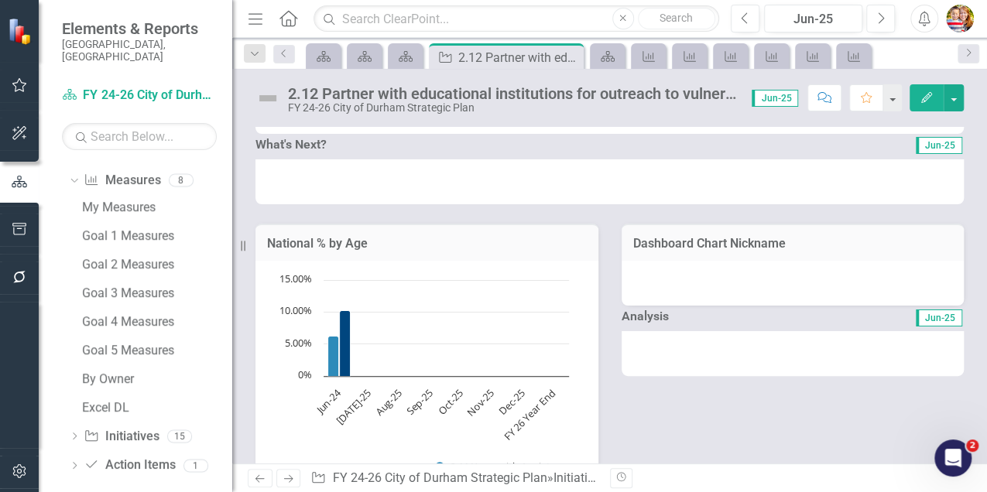
click at [285, 204] on div at bounding box center [609, 181] width 708 height 45
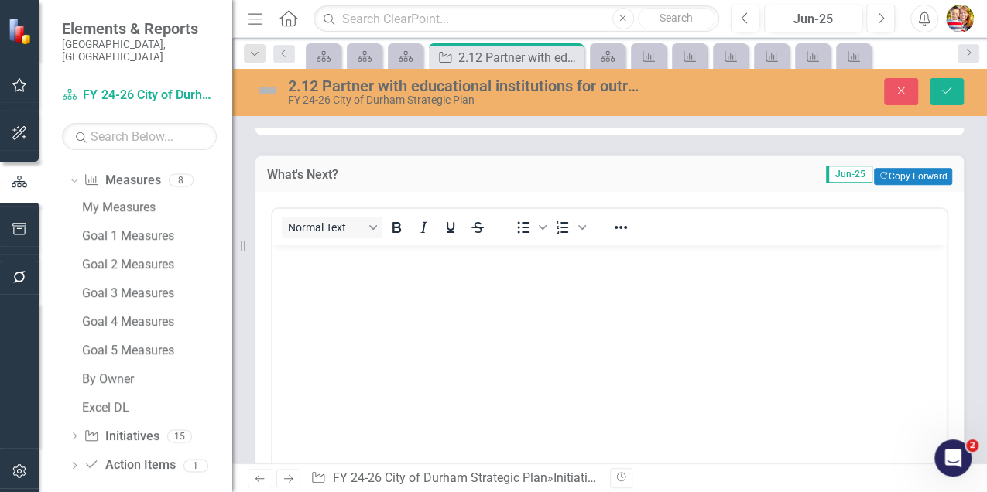
scroll to position [0, 0]
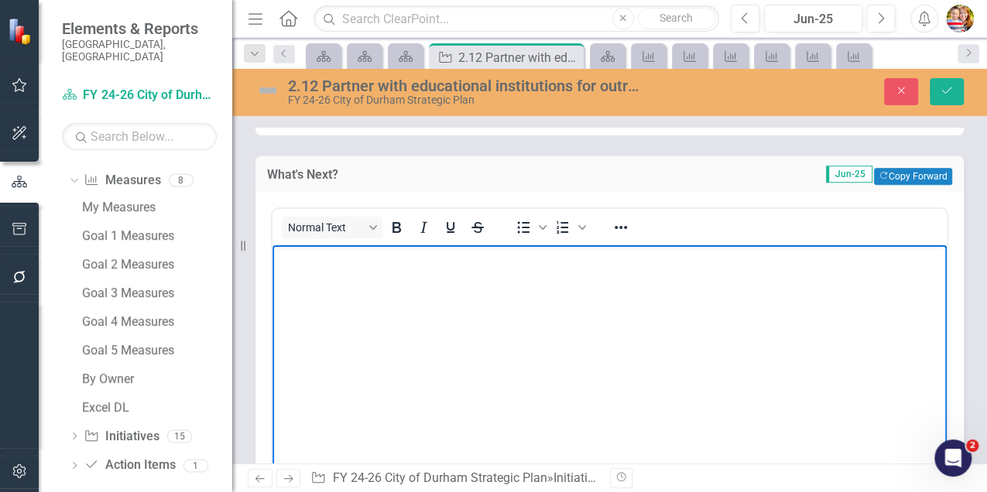
click at [293, 265] on p "Rich Text Area. Press ALT-0 for help." at bounding box center [609, 258] width 666 height 19
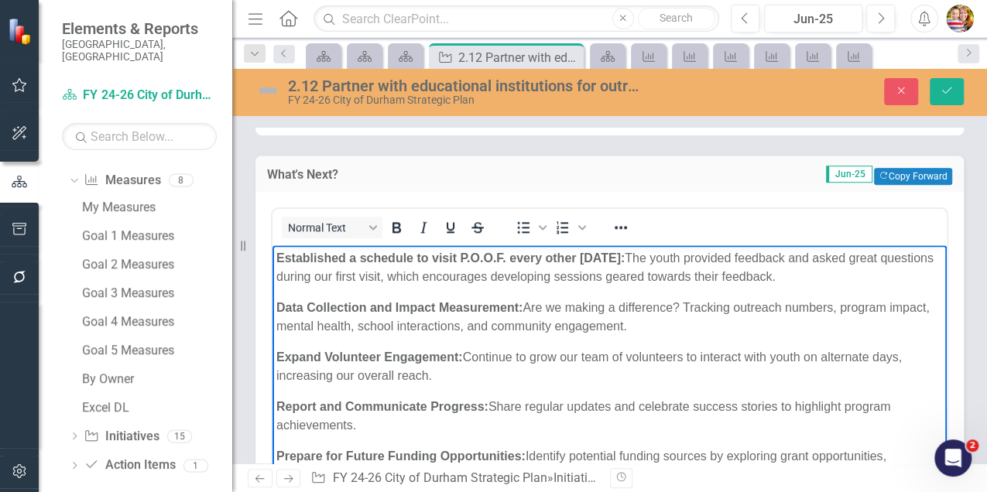
scroll to position [910, 0]
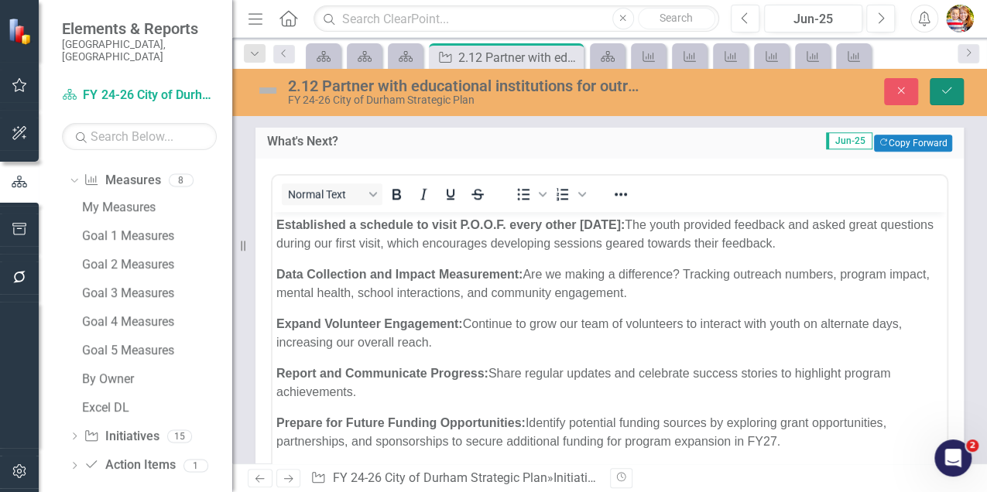
click at [948, 87] on icon "Save" at bounding box center [947, 90] width 14 height 11
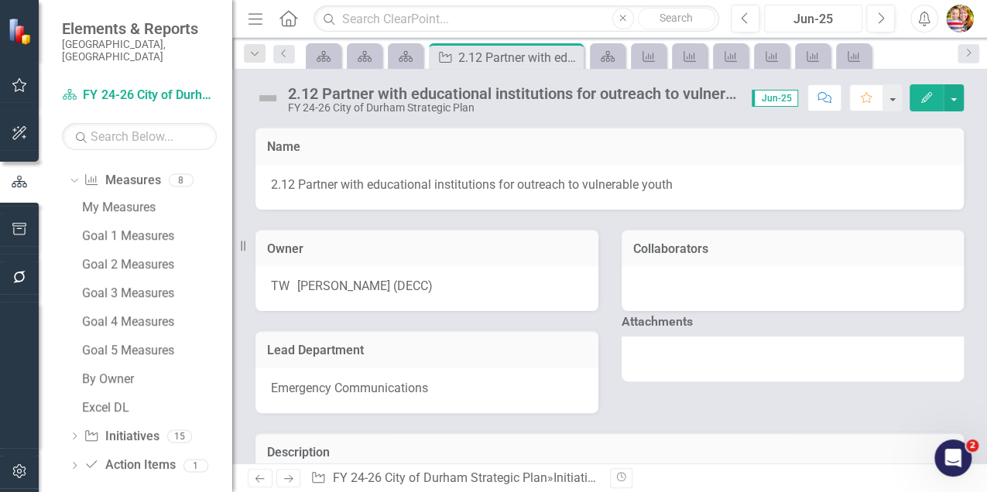
click at [806, 14] on div "Jun-25" at bounding box center [813, 19] width 88 height 19
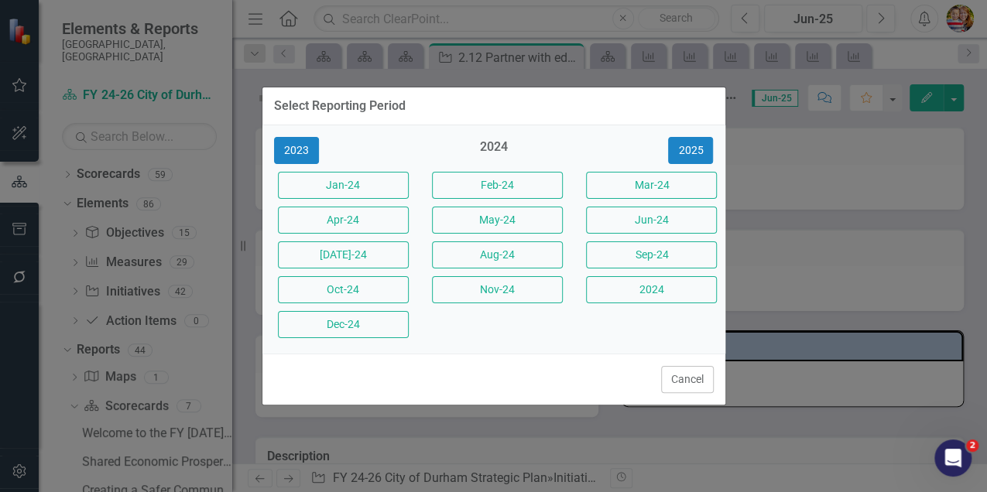
scroll to position [483, 0]
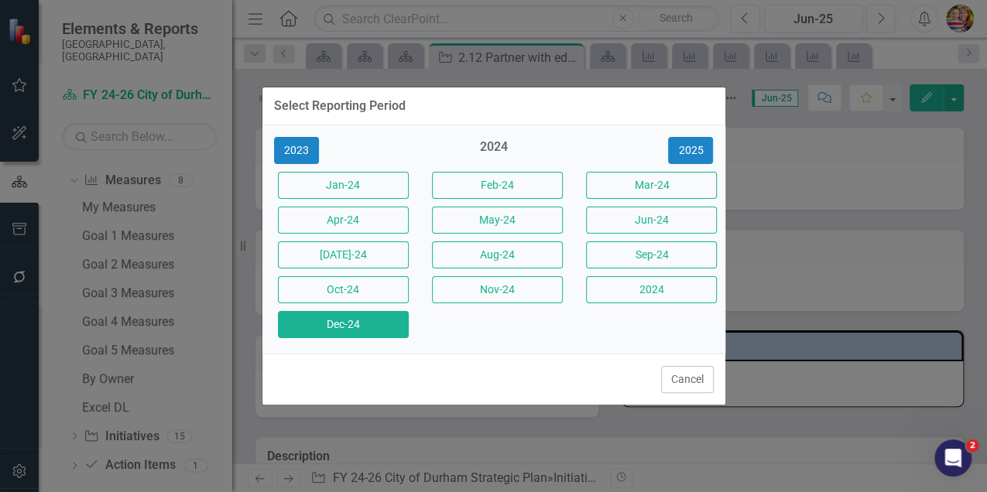
click at [351, 325] on button "Dec-24" at bounding box center [343, 324] width 131 height 27
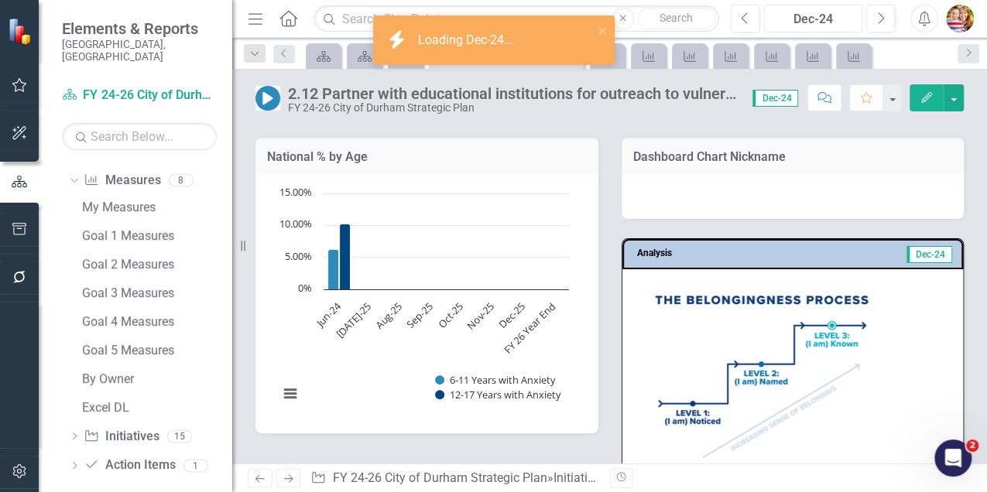
scroll to position [1444, 0]
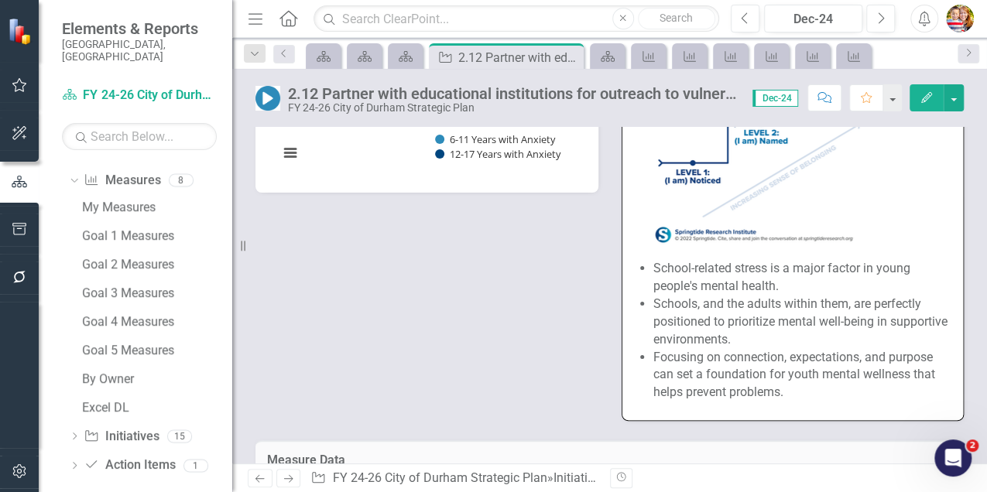
click at [745, 334] on li "Schools, and the adults within them, are perfectly positioned to prioritize men…" at bounding box center [800, 322] width 295 height 53
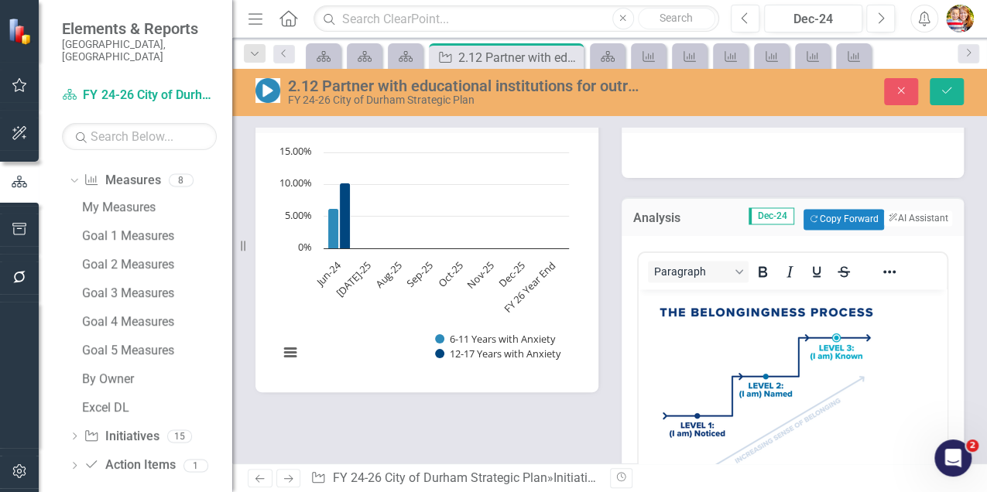
scroll to position [1238, 0]
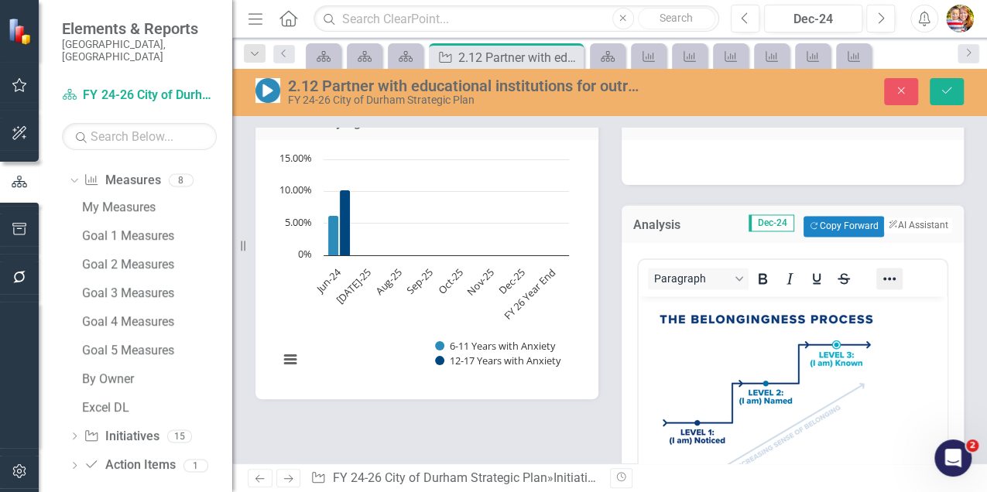
click at [881, 276] on icon "Reveal or hide additional toolbar items" at bounding box center [889, 278] width 19 height 19
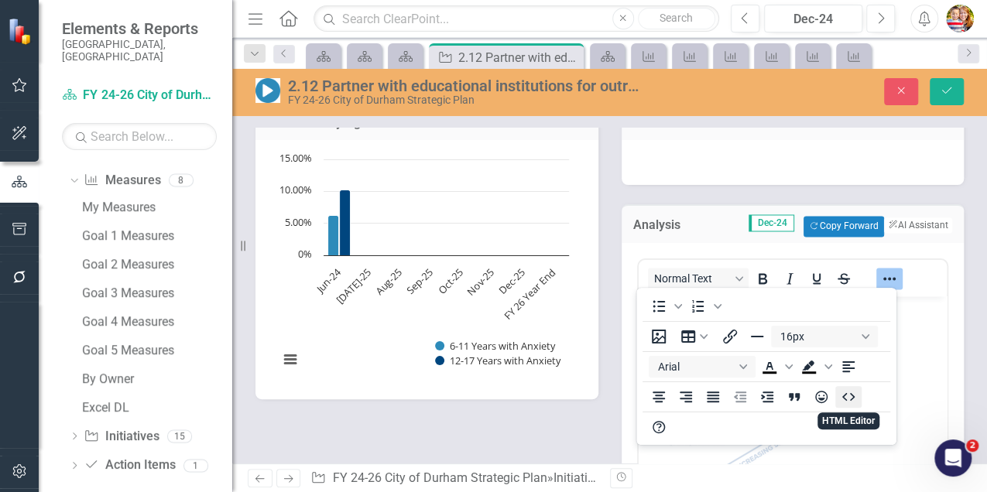
click at [847, 393] on icon "HTML Editor" at bounding box center [848, 397] width 19 height 19
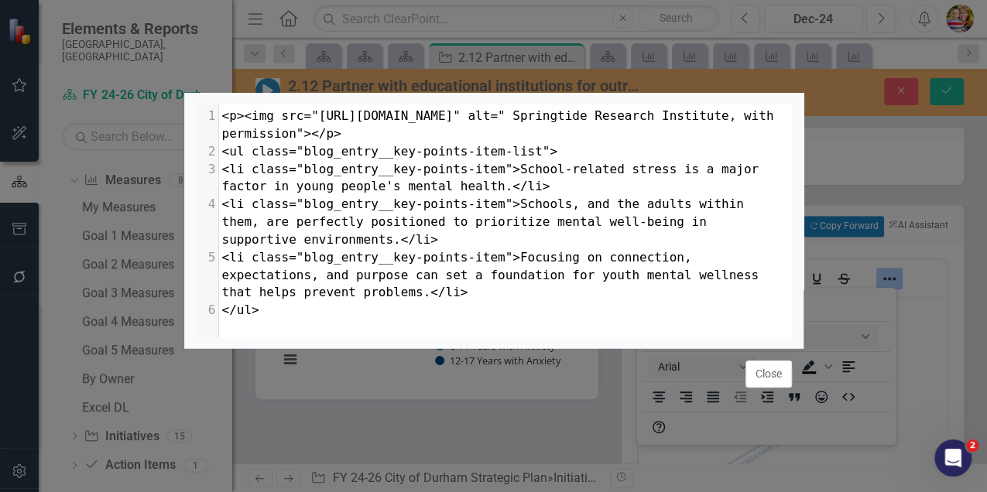
scroll to position [6, 0]
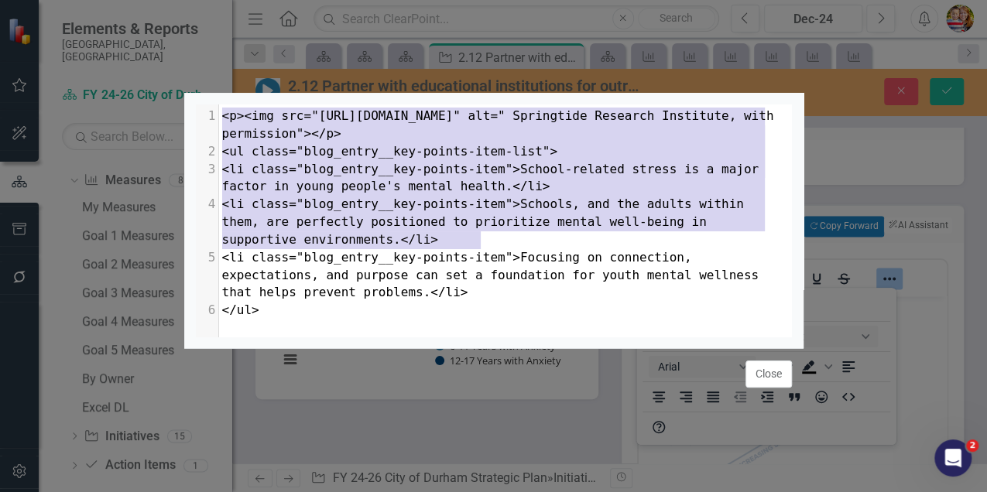
type textarea "<p><img src="https://cdn.psychologytoday.com/sites/default/files/styles/article…"
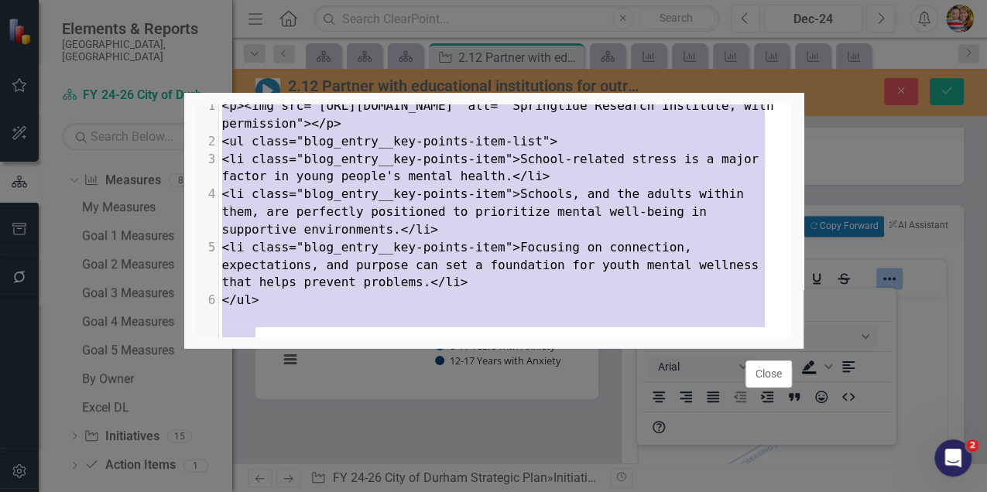
scroll to position [44, 0]
drag, startPoint x: 220, startPoint y: 122, endPoint x: 616, endPoint y: 348, distance: 456.6
click at [616, 348] on div "<p><img src="https://cdn.psychologytoday.com/sites/default/files/styles/article…" at bounding box center [493, 246] width 619 height 306
click at [772, 366] on button "Close" at bounding box center [768, 374] width 46 height 27
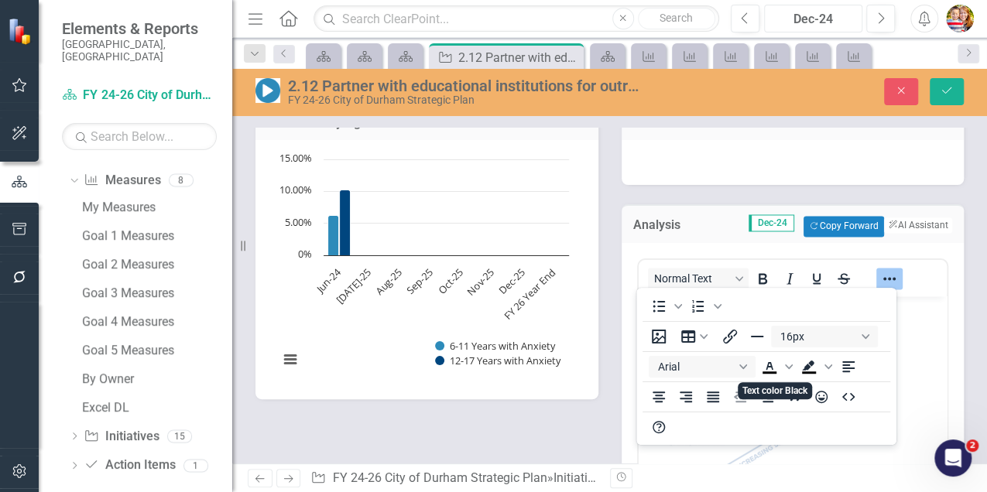
click at [798, 20] on div "Dec-24" at bounding box center [813, 19] width 88 height 19
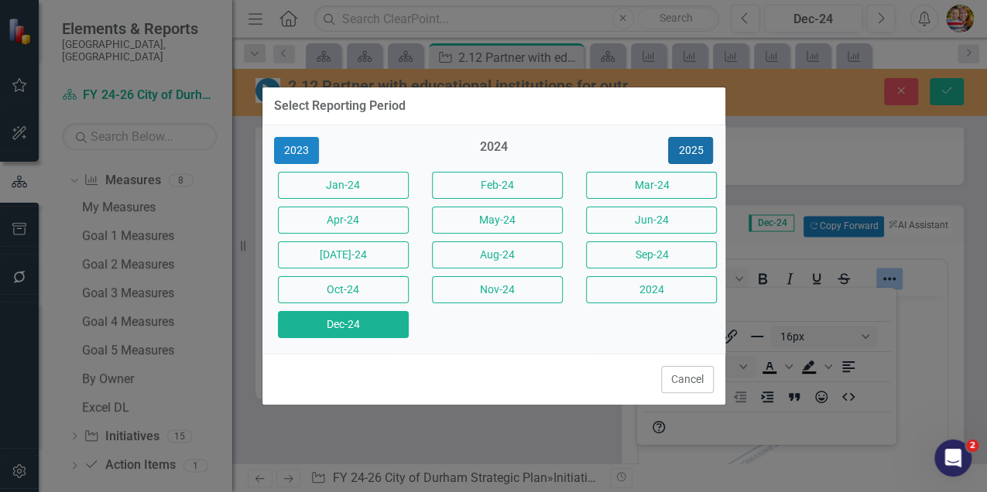
click at [680, 149] on button "2025" at bounding box center [690, 150] width 45 height 27
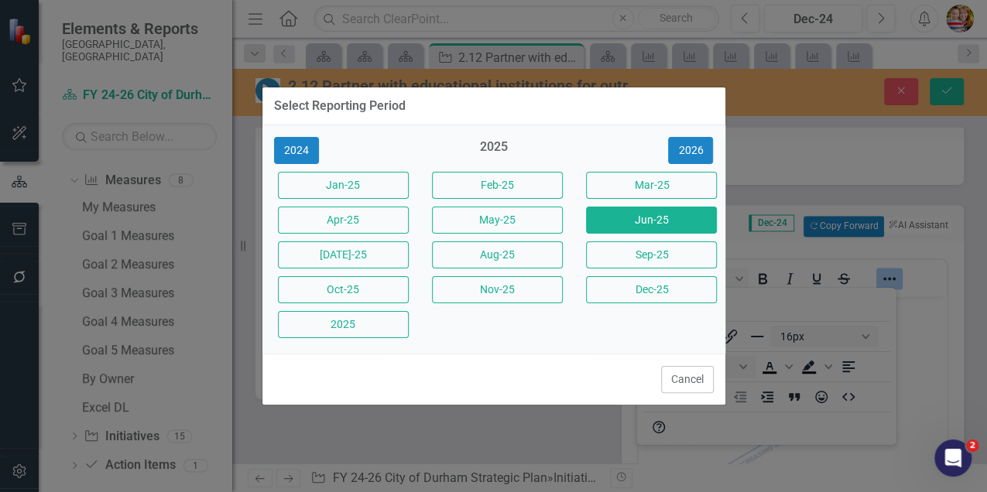
click at [641, 221] on button "Jun-25" at bounding box center [651, 220] width 131 height 27
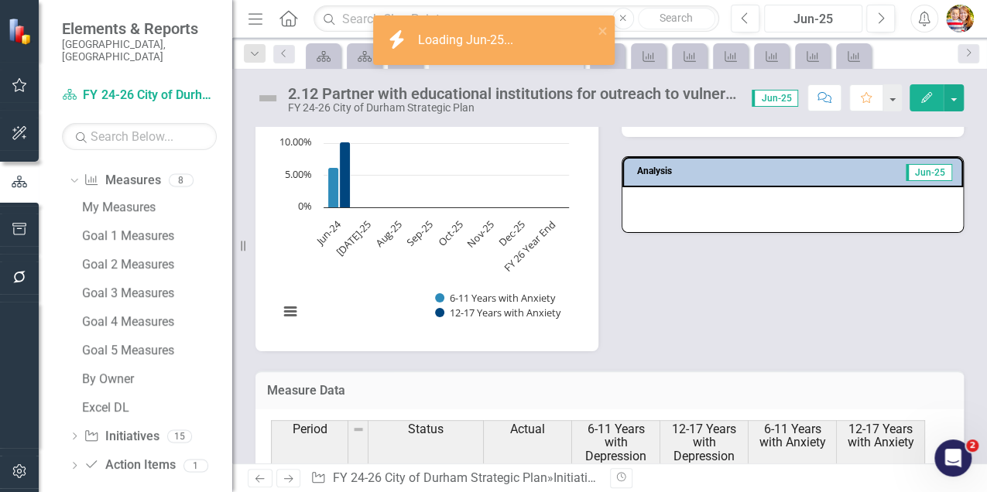
scroll to position [1341, 0]
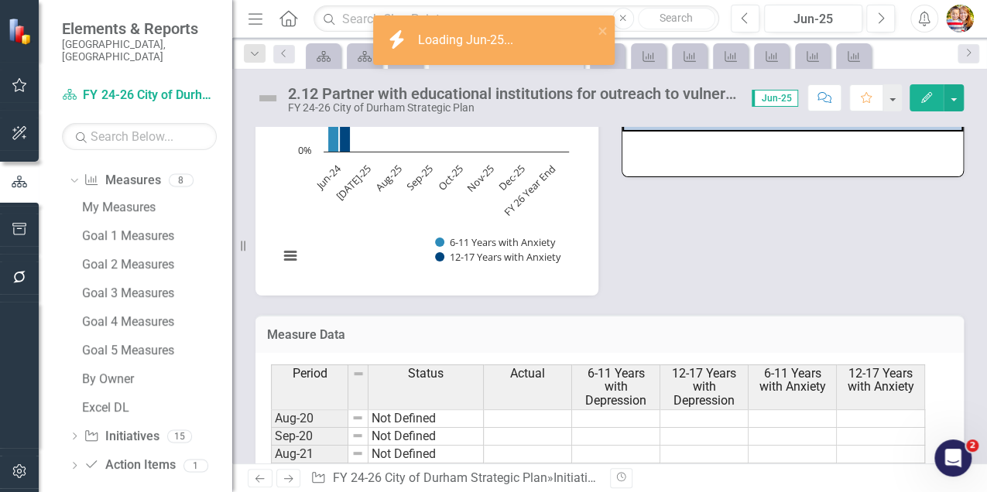
click at [658, 161] on div at bounding box center [792, 154] width 341 height 45
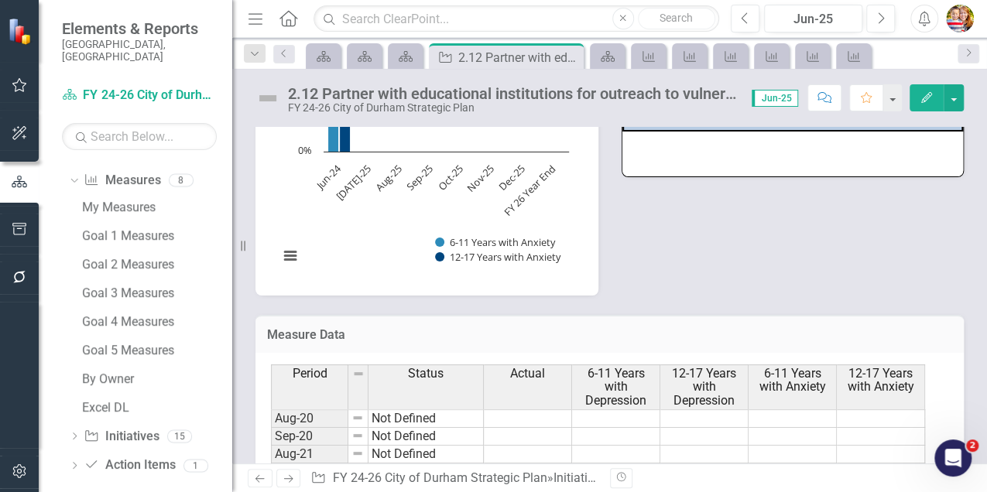
click at [658, 161] on div at bounding box center [792, 154] width 341 height 45
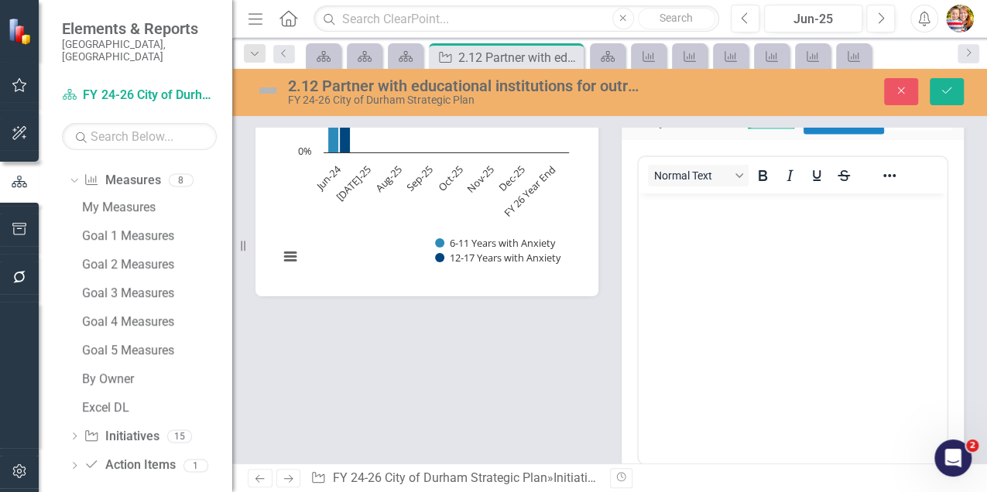
scroll to position [0, 0]
click at [884, 176] on icon "Reveal or hide additional toolbar items" at bounding box center [889, 175] width 19 height 19
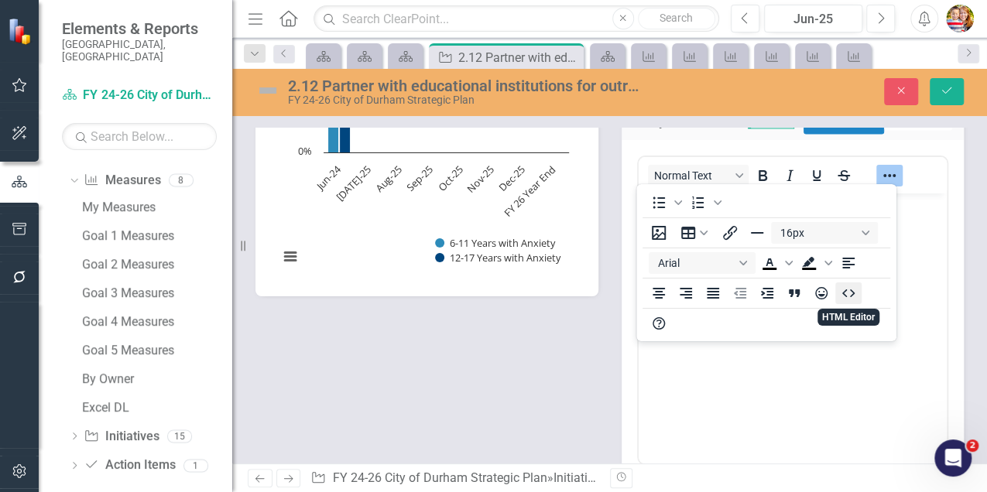
click at [850, 295] on icon "HTML Editor" at bounding box center [848, 293] width 19 height 19
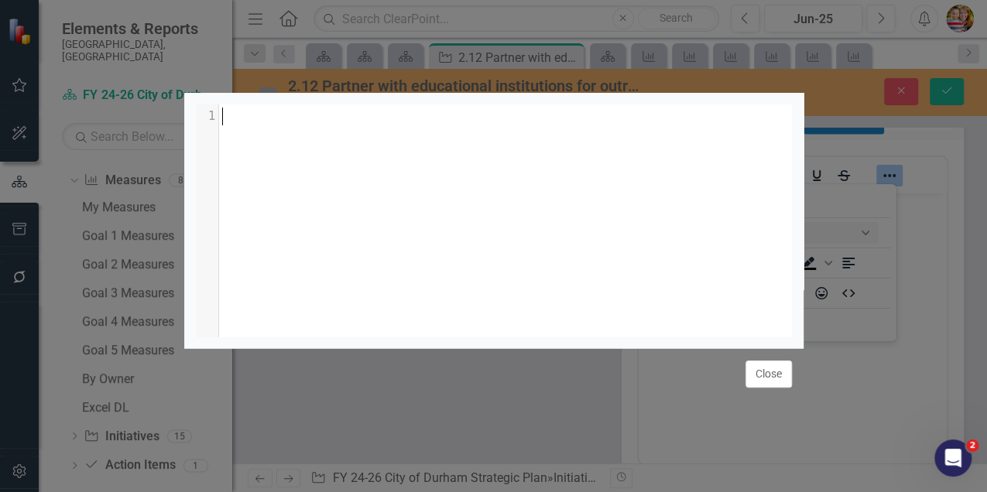
scroll to position [43, 0]
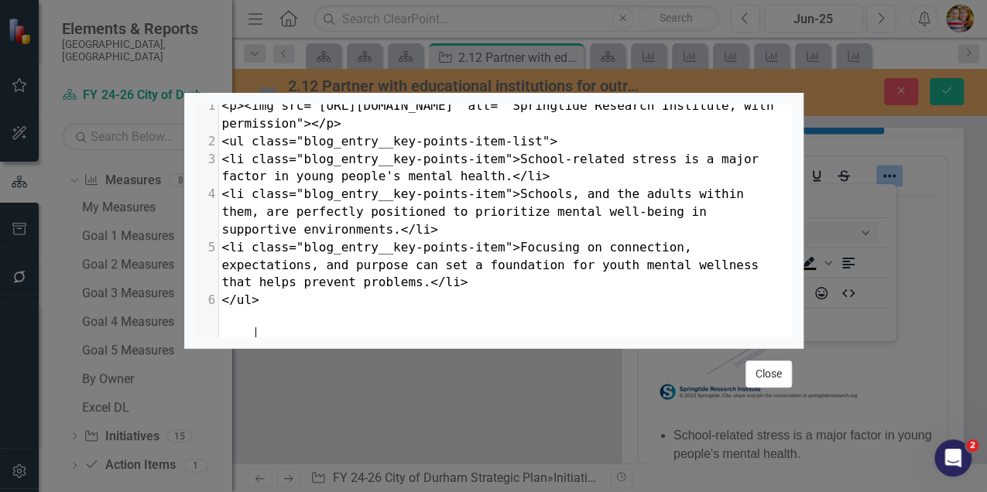
click at [763, 367] on button "Close" at bounding box center [768, 374] width 46 height 27
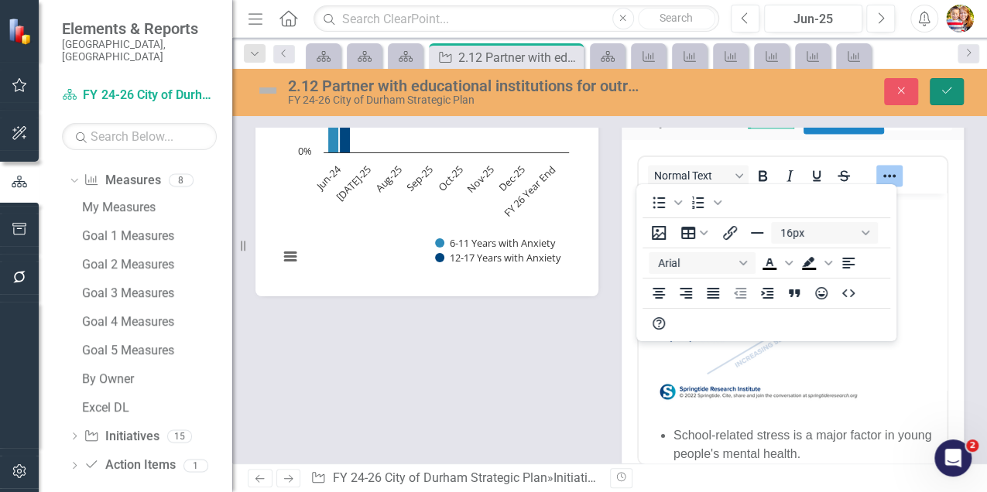
click at [946, 91] on icon "Save" at bounding box center [947, 90] width 14 height 11
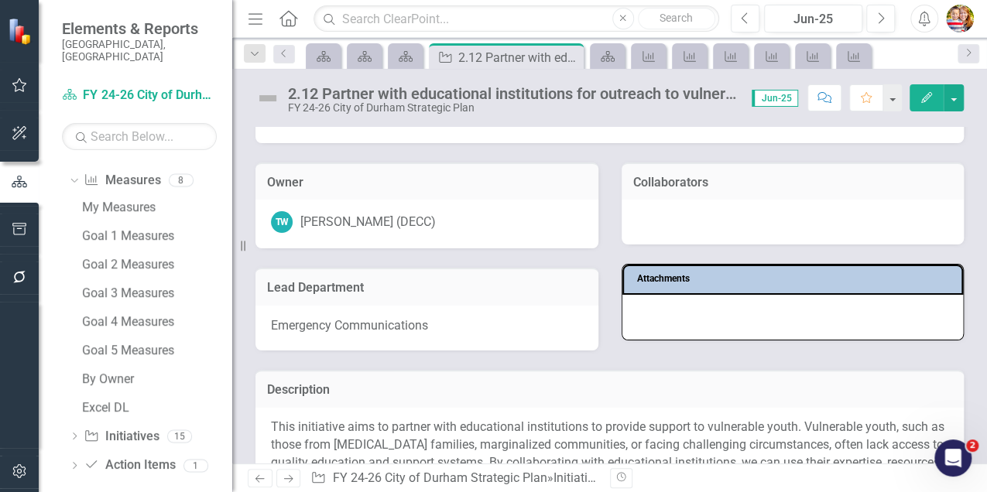
scroll to position [0, 0]
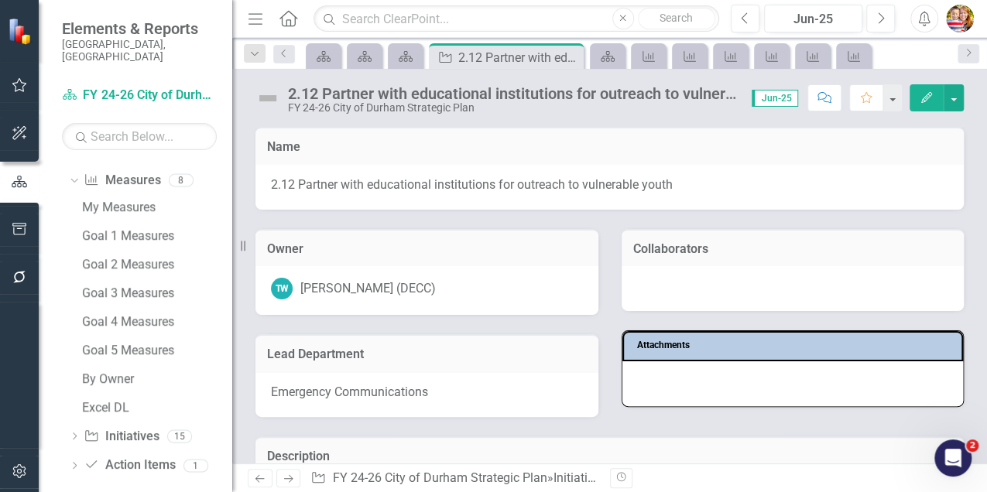
click at [287, 19] on icon at bounding box center [288, 18] width 18 height 16
